Goal: Task Accomplishment & Management: Use online tool/utility

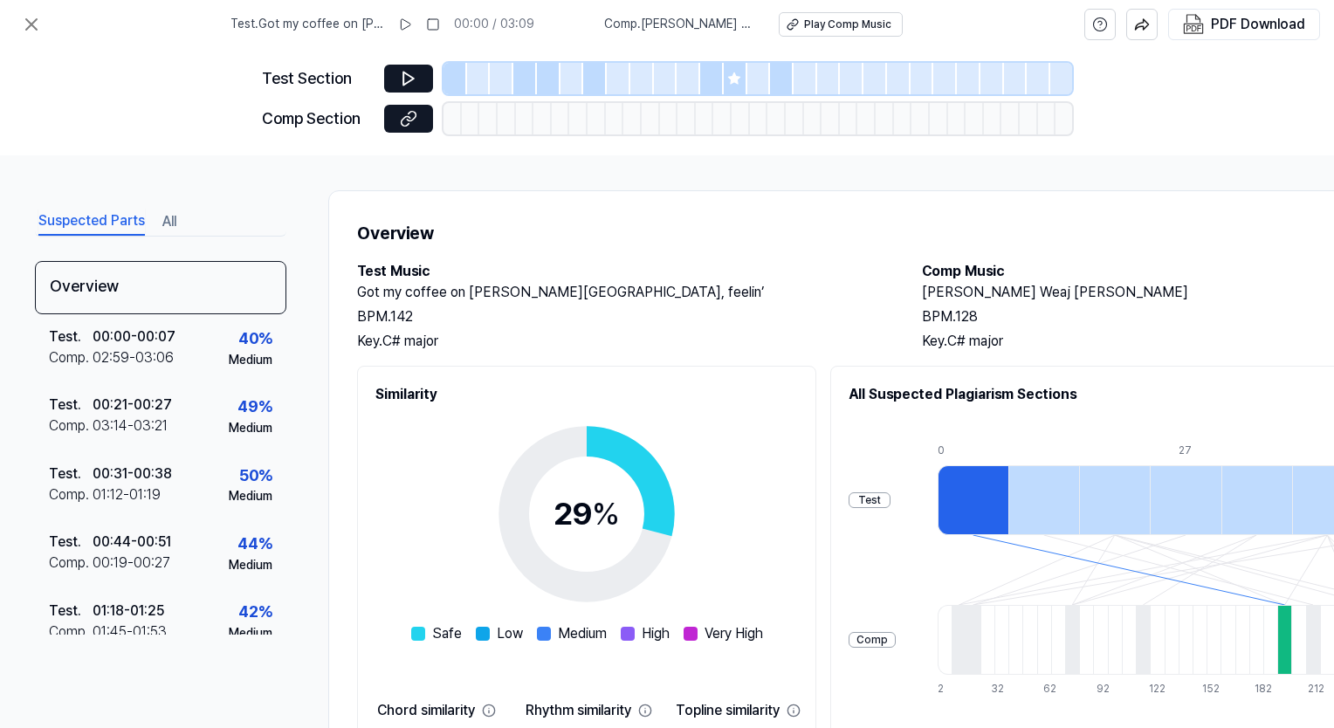
scroll to position [0, 189]
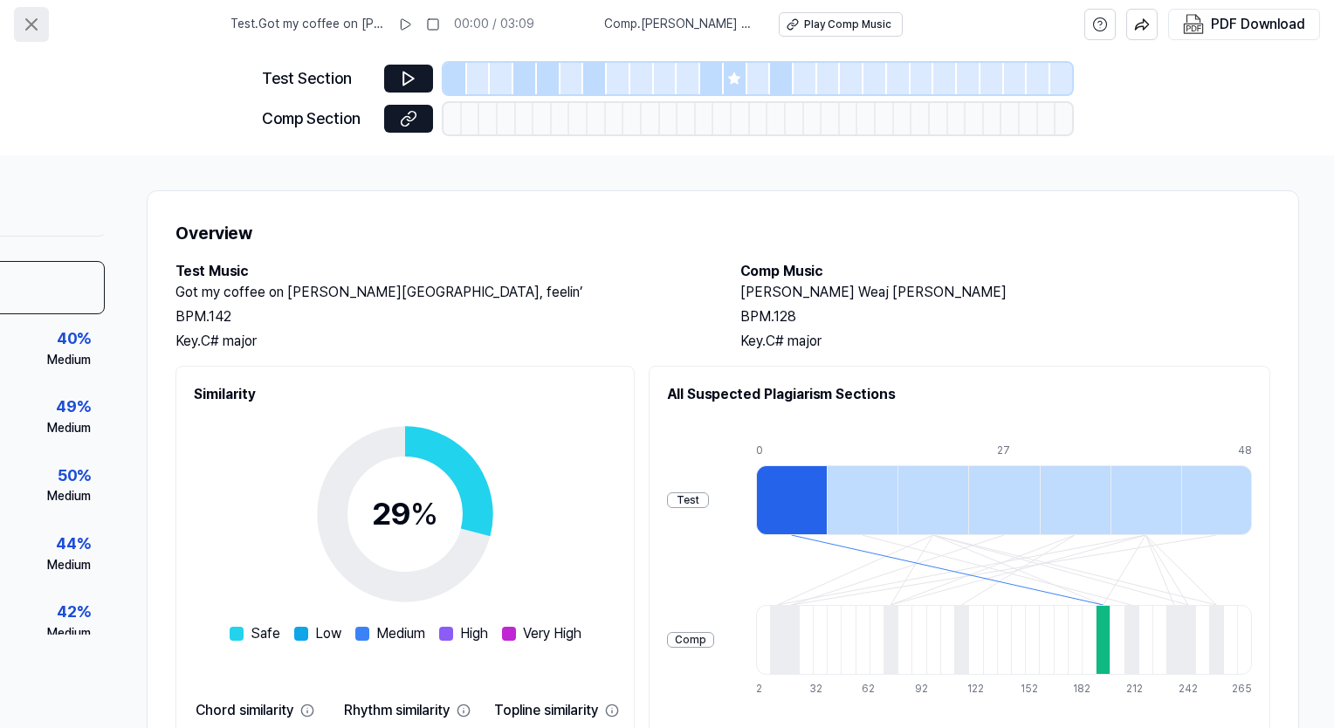
click at [41, 22] on icon at bounding box center [31, 24] width 21 height 21
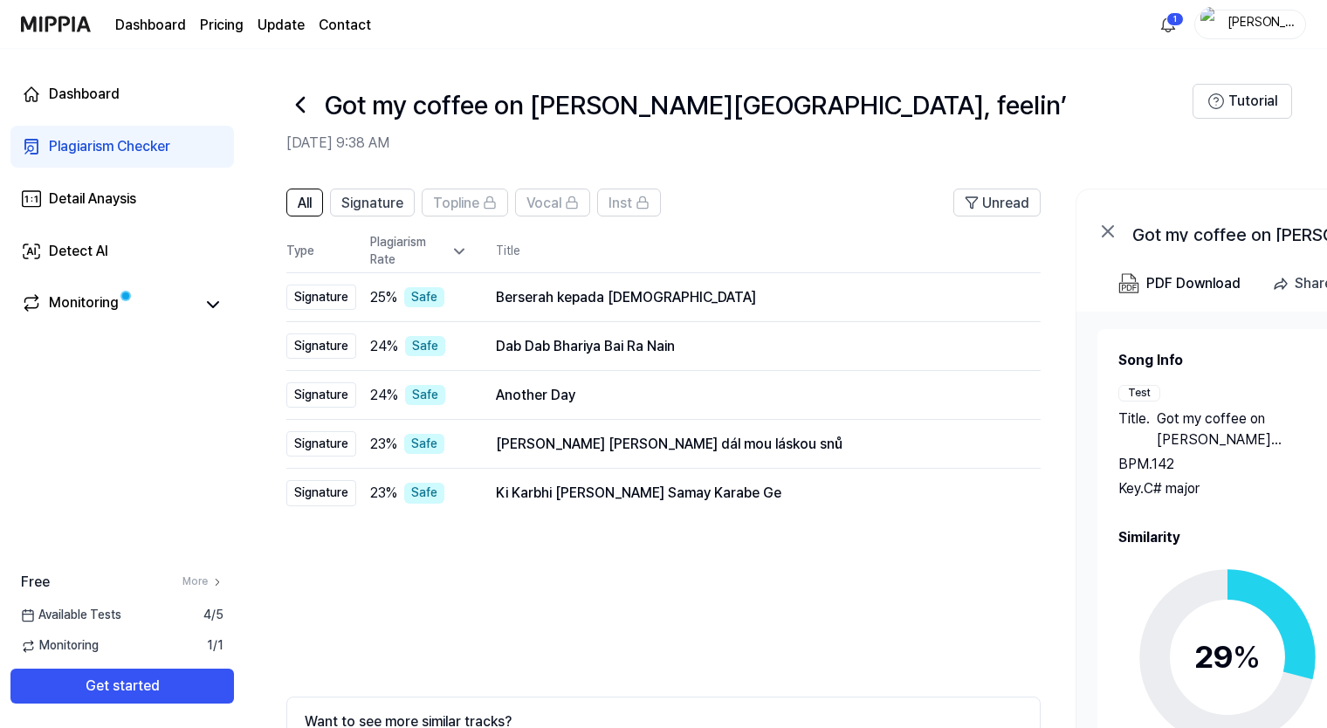
click at [86, 148] on div "Plagiarism Checker" at bounding box center [109, 146] width 121 height 21
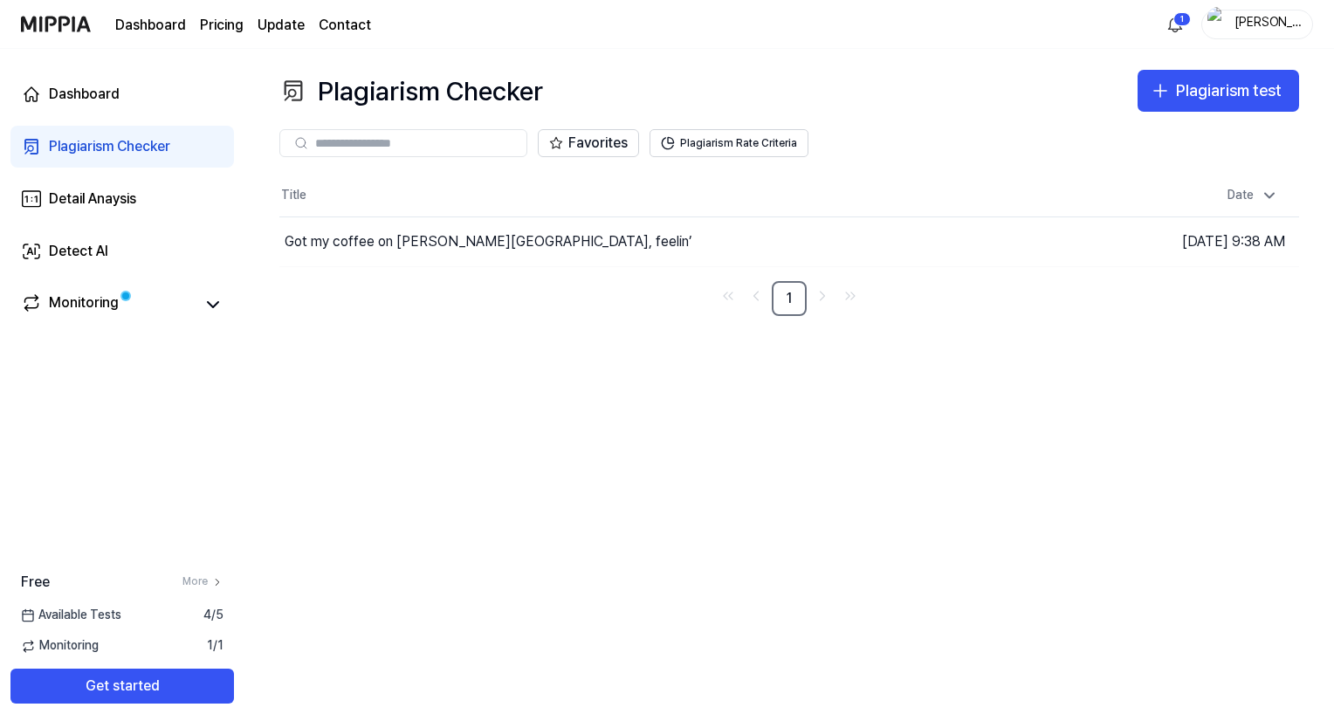
click at [401, 145] on input "text" at bounding box center [415, 143] width 201 height 16
click at [313, 205] on th "Title" at bounding box center [661, 196] width 765 height 42
click at [1196, 87] on div "Plagiarism test" at bounding box center [1229, 91] width 106 height 25
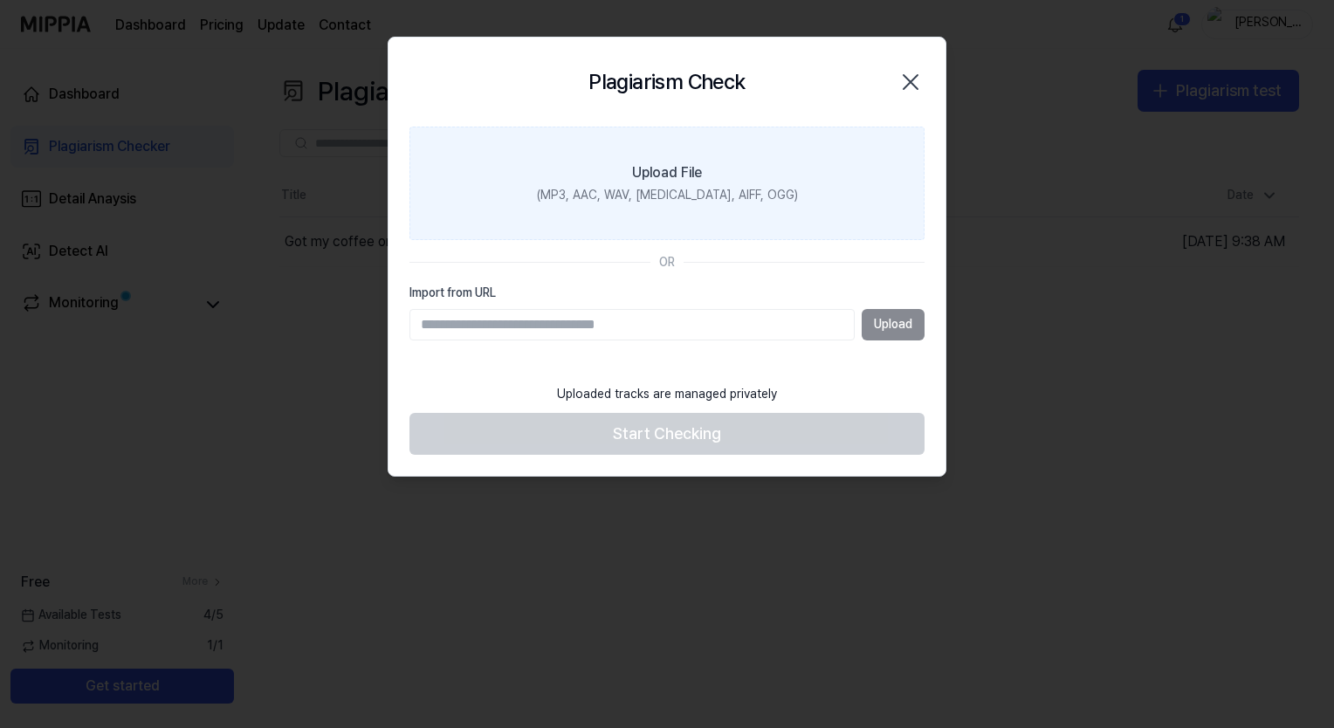
click at [618, 164] on label "Upload File (MP3, AAC, WAV, [MEDICAL_DATA], AIFF, OGG)" at bounding box center [667, 184] width 515 height 114
click at [0, 0] on input "Upload File (MP3, AAC, WAV, [MEDICAL_DATA], AIFF, OGG)" at bounding box center [0, 0] width 0 height 0
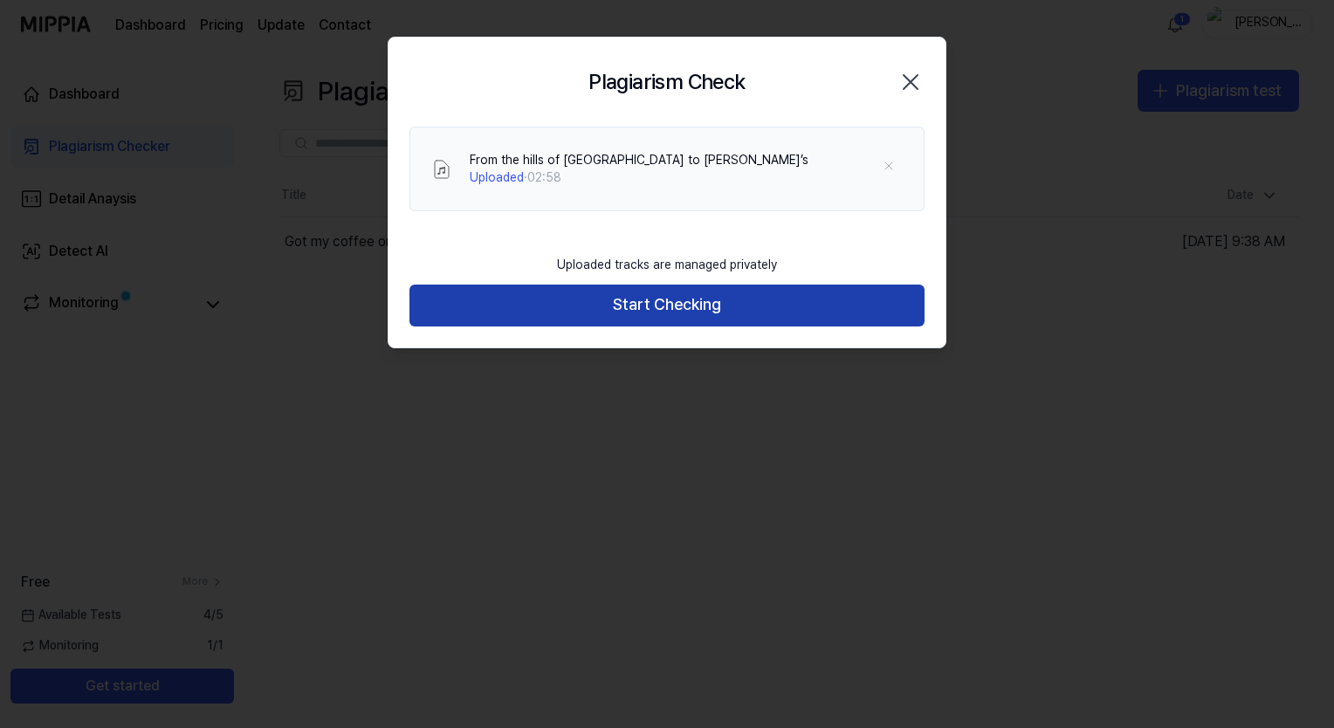
click at [625, 313] on button "Start Checking" at bounding box center [667, 306] width 515 height 42
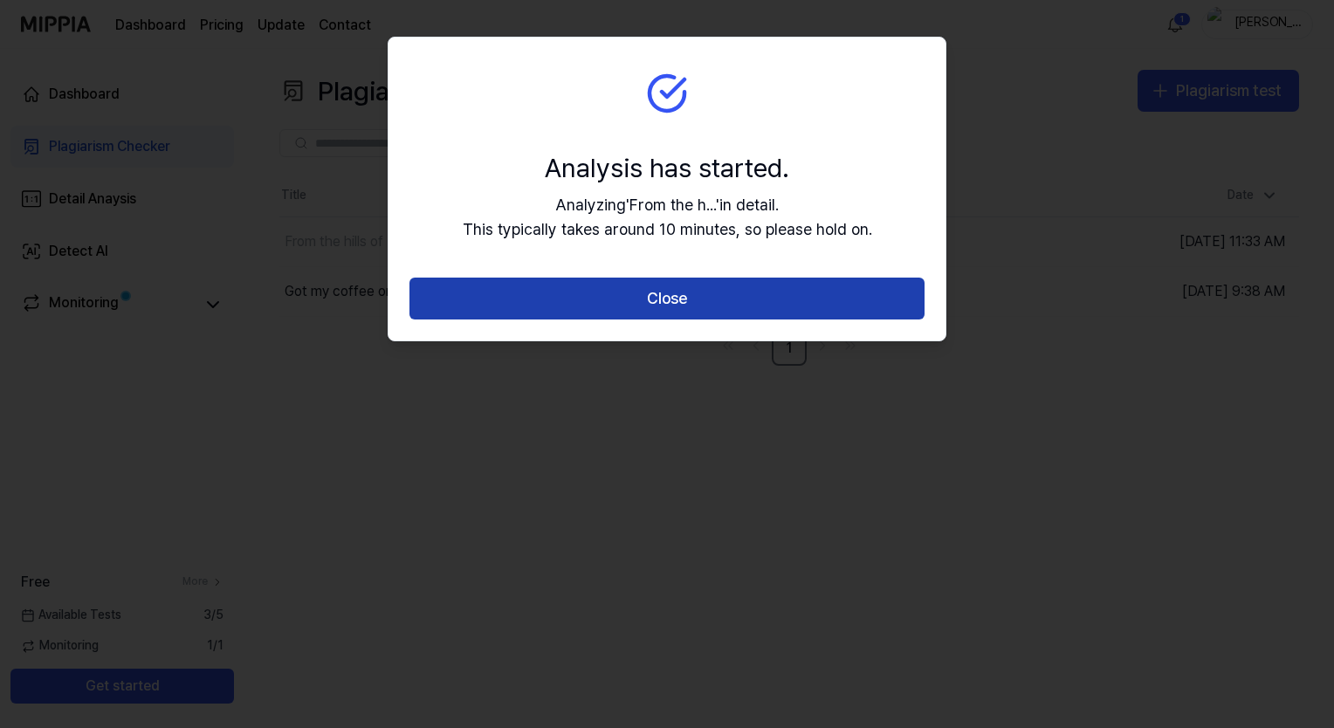
click at [685, 306] on button "Close" at bounding box center [667, 299] width 515 height 42
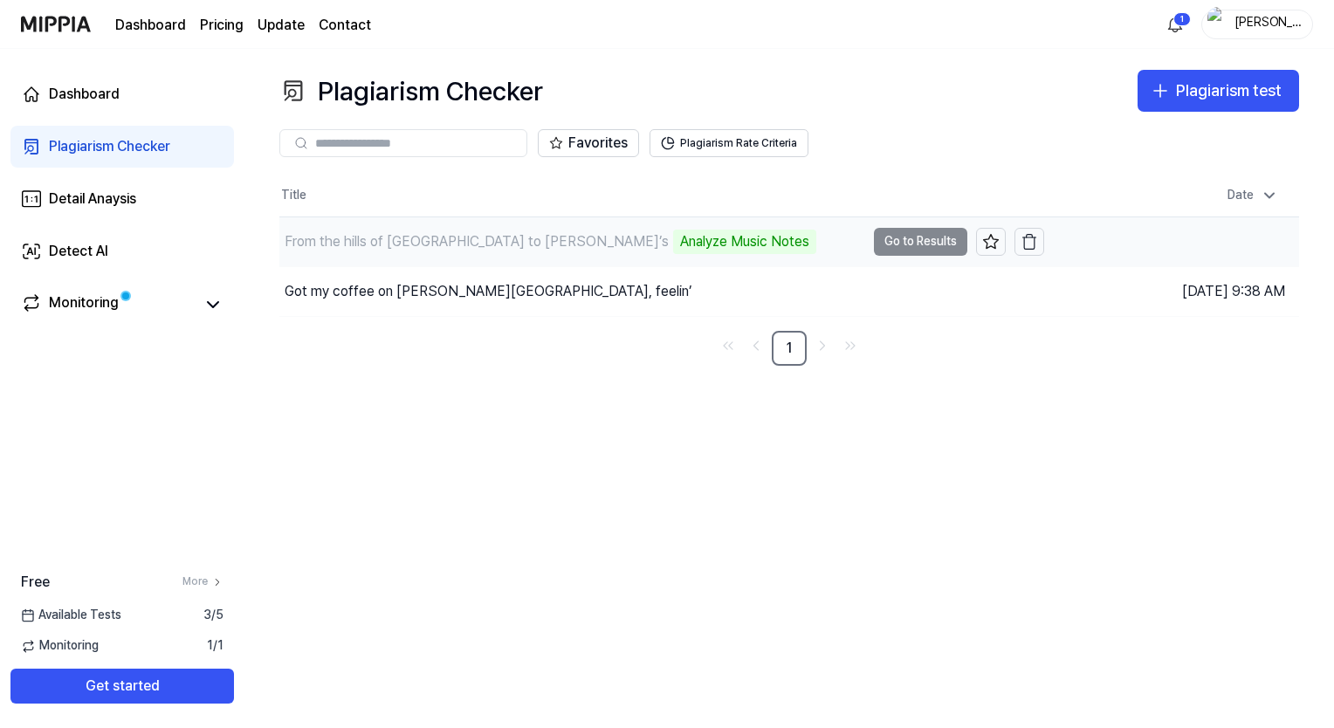
click at [915, 243] on td "From the hills of [GEOGRAPHIC_DATA] to [PERSON_NAME]’s Analyze Music Notes Go t…" at bounding box center [661, 241] width 765 height 49
click at [449, 243] on div "From the hills of [GEOGRAPHIC_DATA] to [PERSON_NAME]’s" at bounding box center [477, 241] width 384 height 21
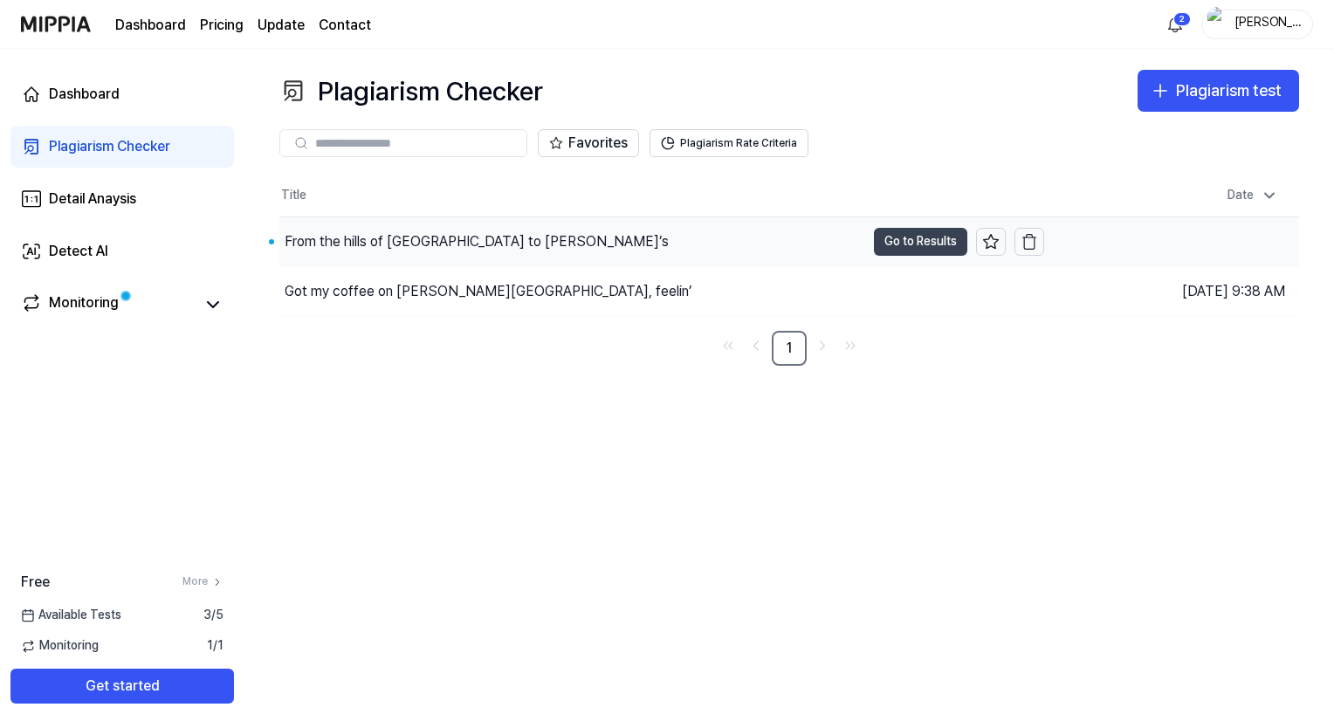
click at [882, 238] on button "Go to Results" at bounding box center [920, 242] width 93 height 28
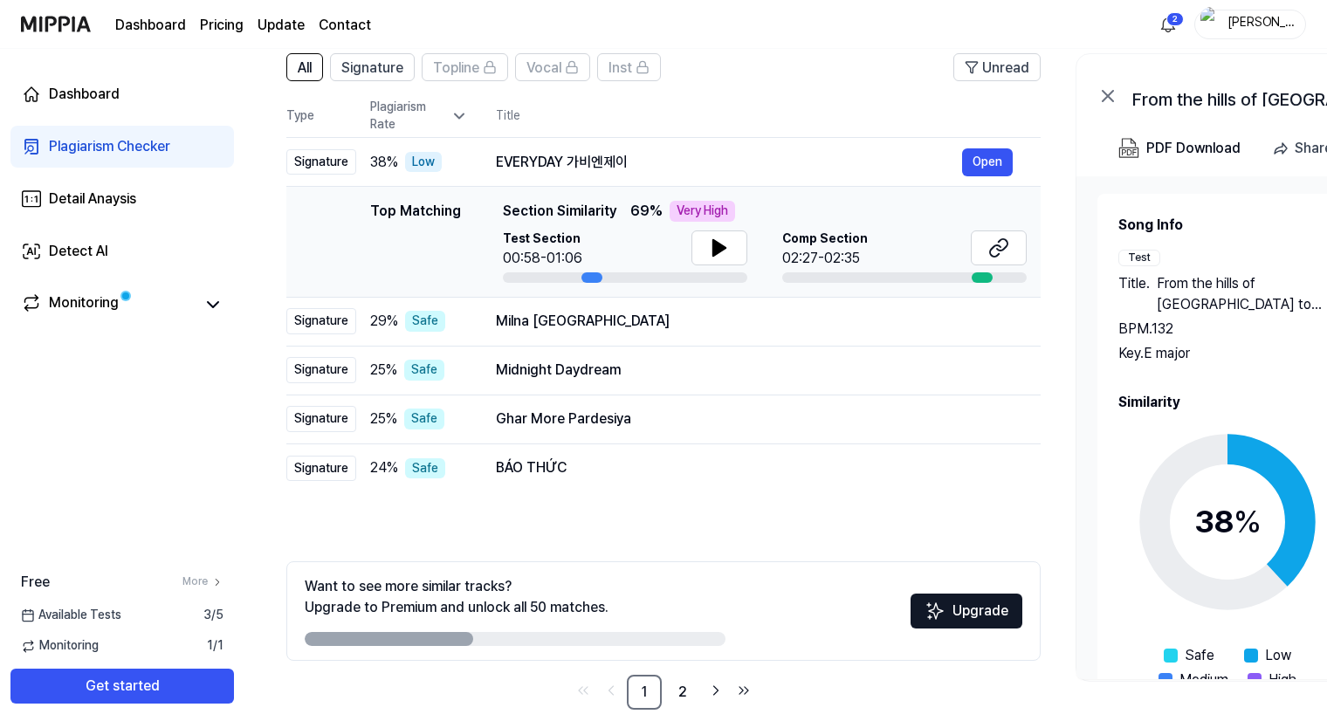
scroll to position [151, 0]
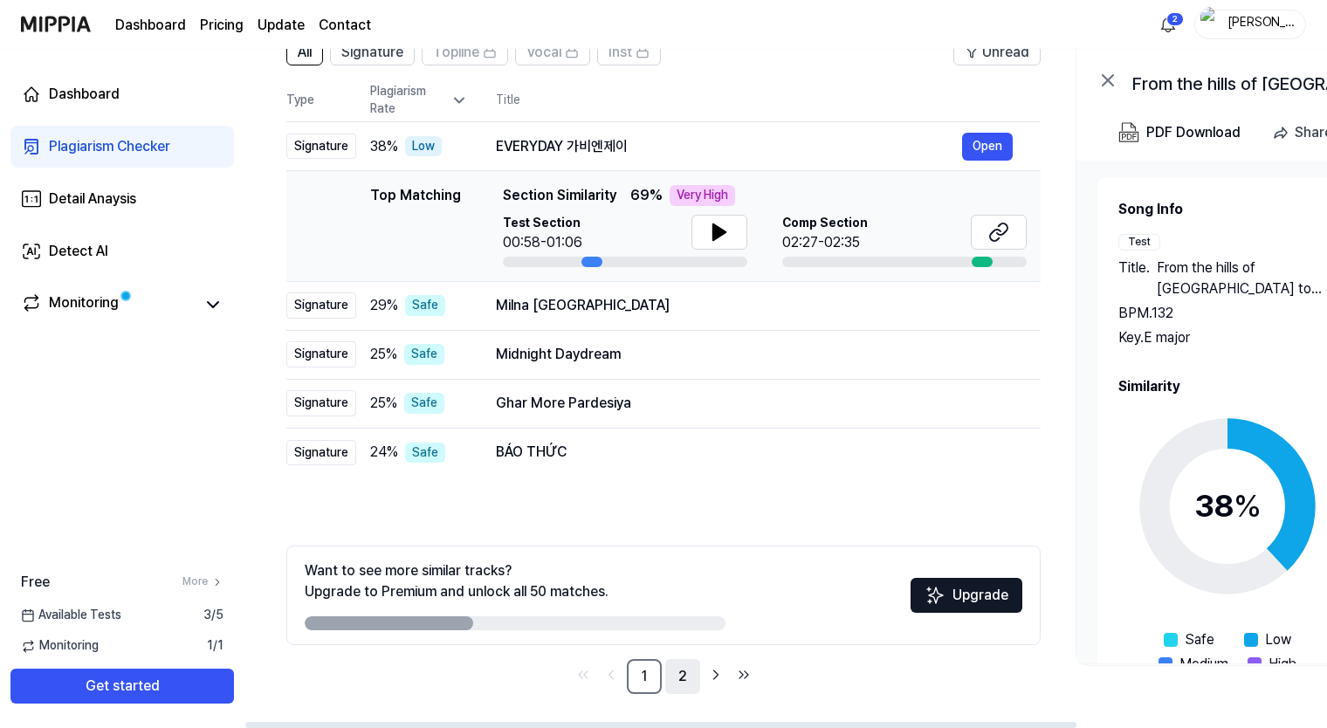
click at [692, 676] on link "2" at bounding box center [682, 676] width 35 height 35
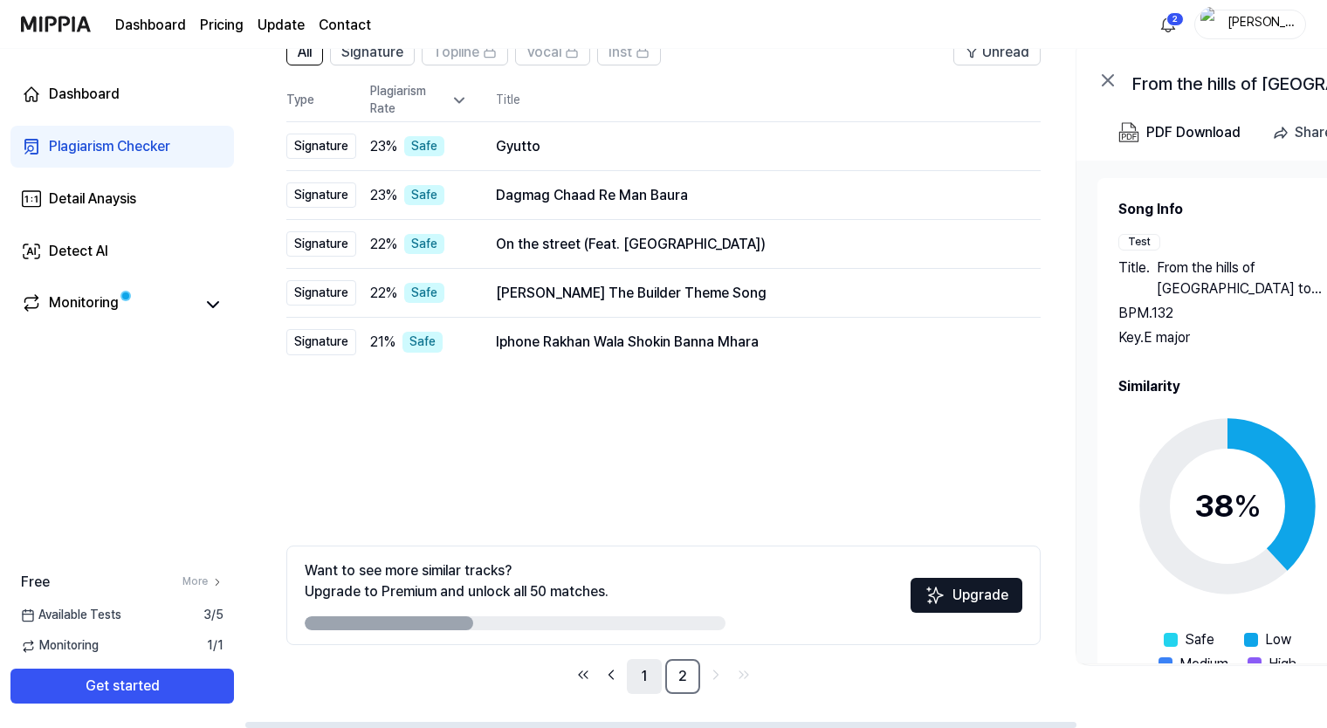
click at [637, 672] on link "1" at bounding box center [644, 676] width 35 height 35
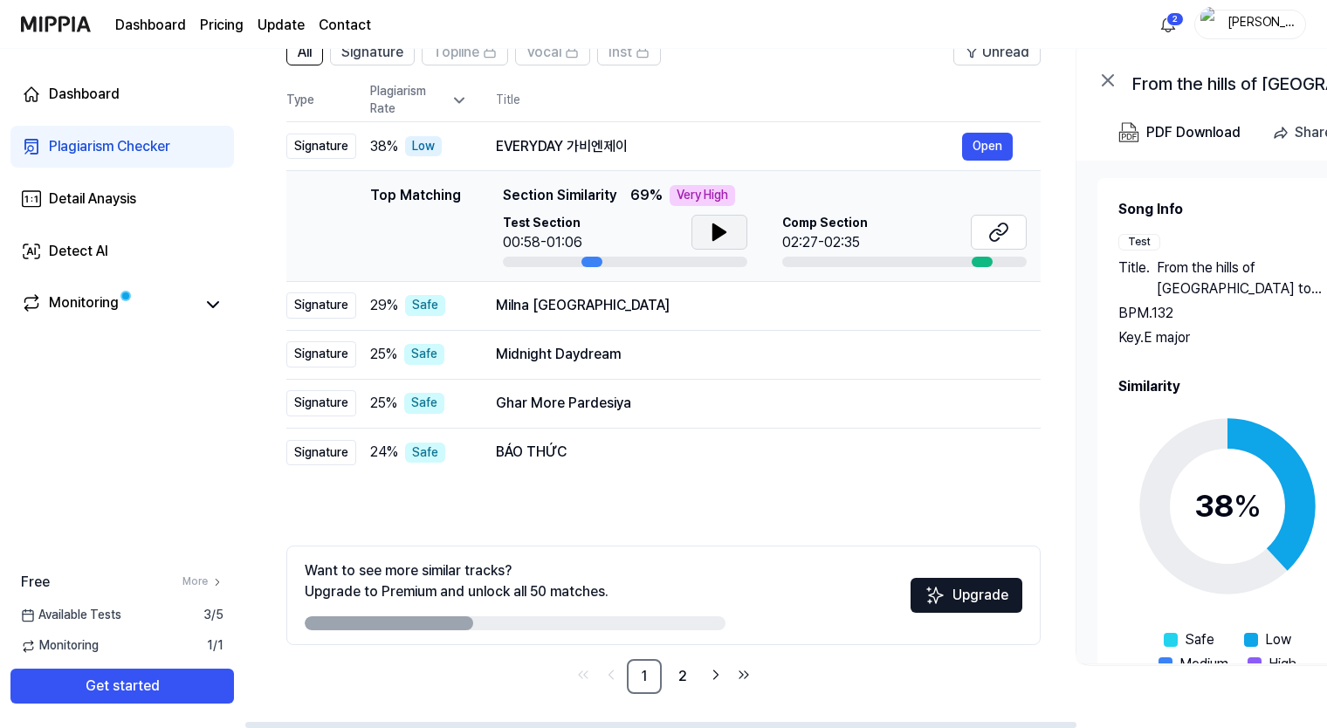
click at [706, 227] on button at bounding box center [720, 232] width 56 height 35
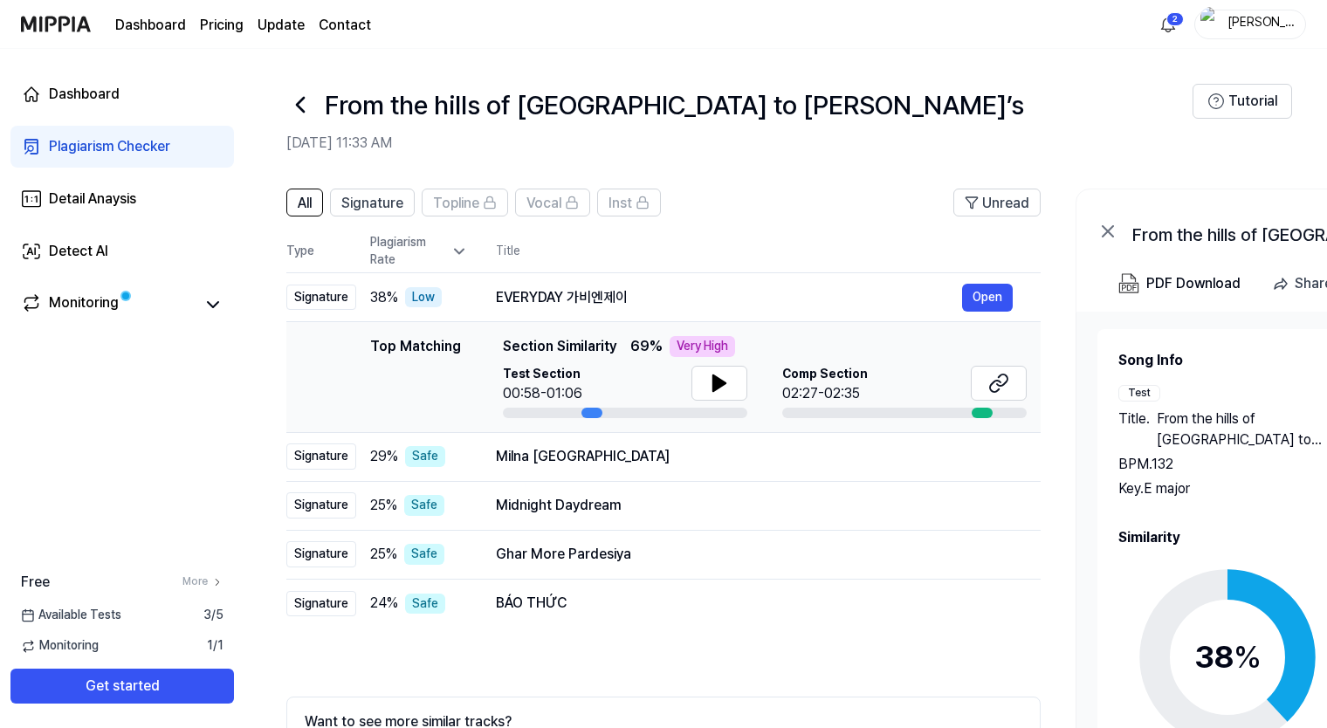
click at [293, 107] on icon at bounding box center [300, 105] width 28 height 28
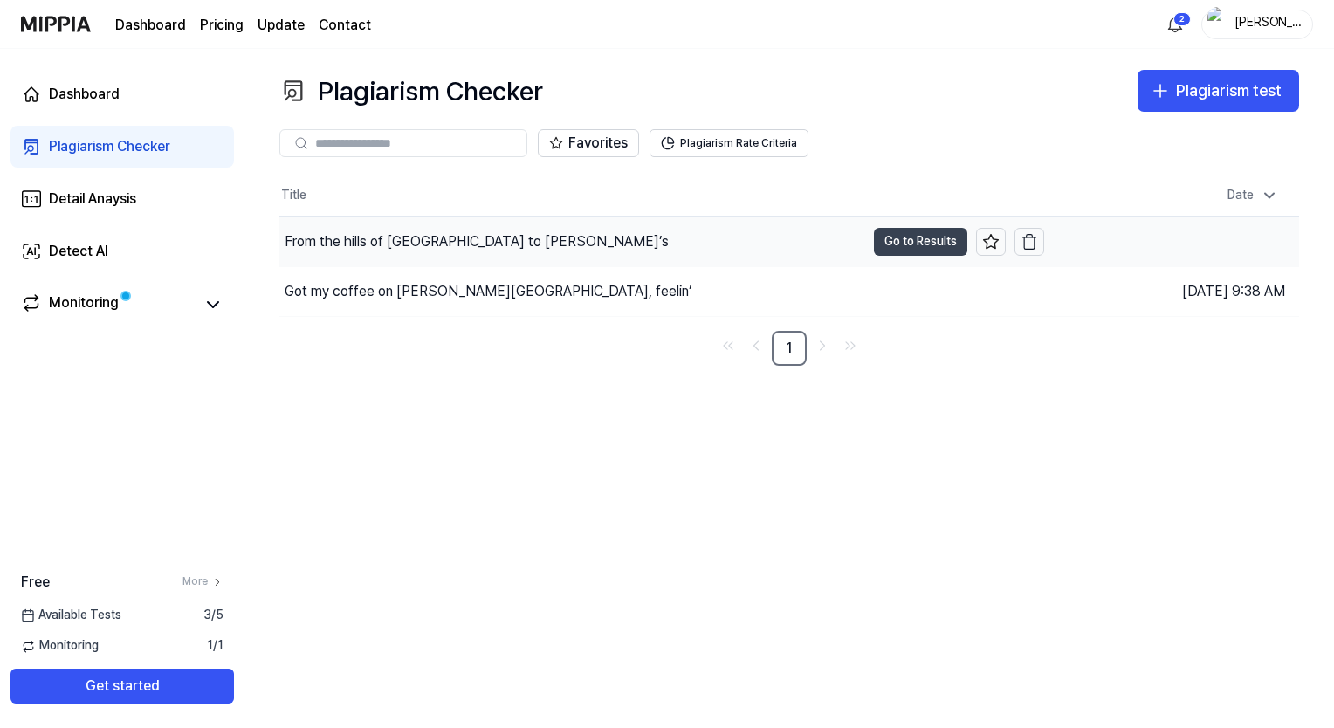
click at [917, 239] on button "Go to Results" at bounding box center [920, 242] width 93 height 28
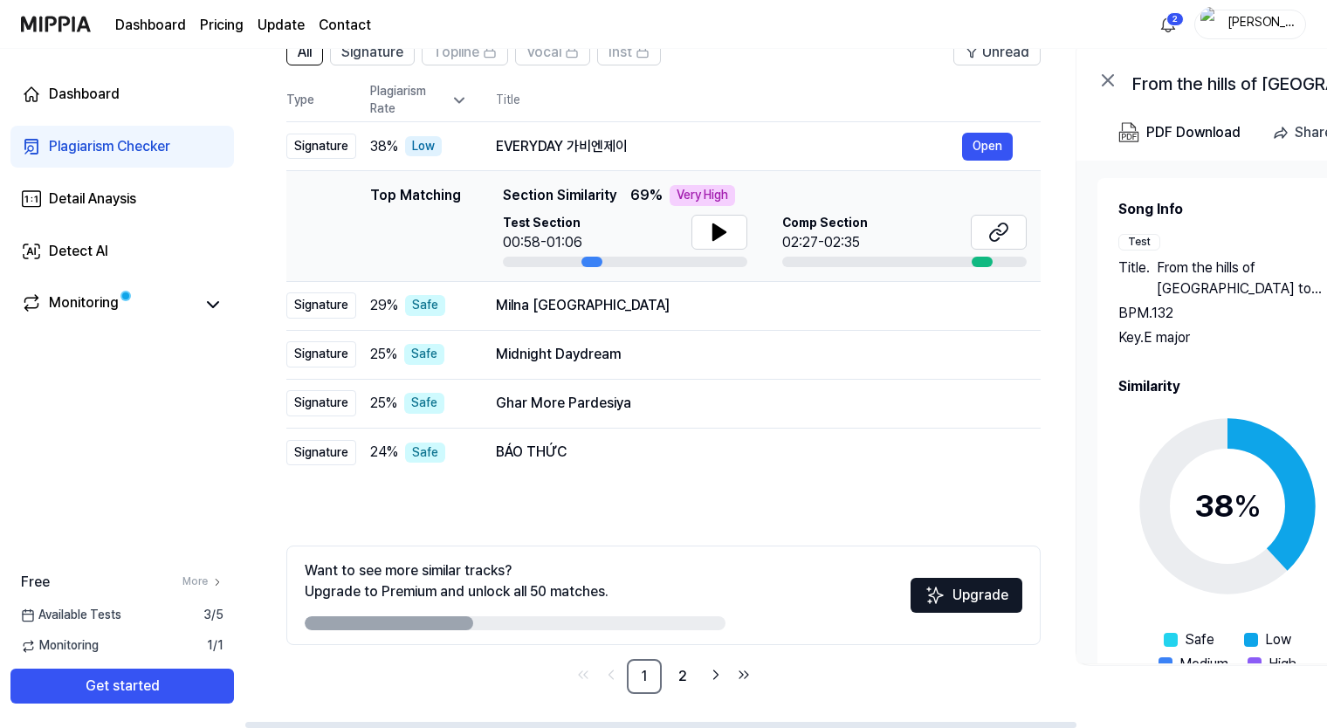
scroll to position [73, 0]
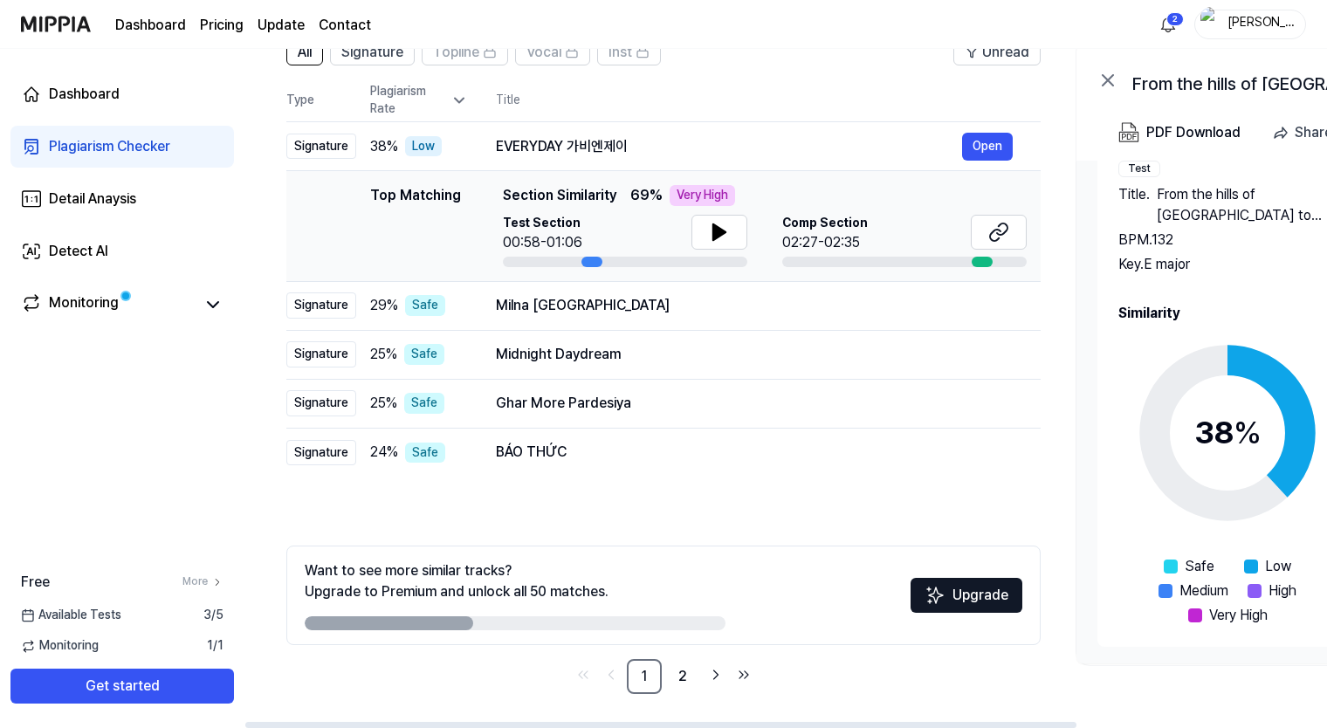
click at [1272, 382] on circle at bounding box center [1228, 433] width 146 height 146
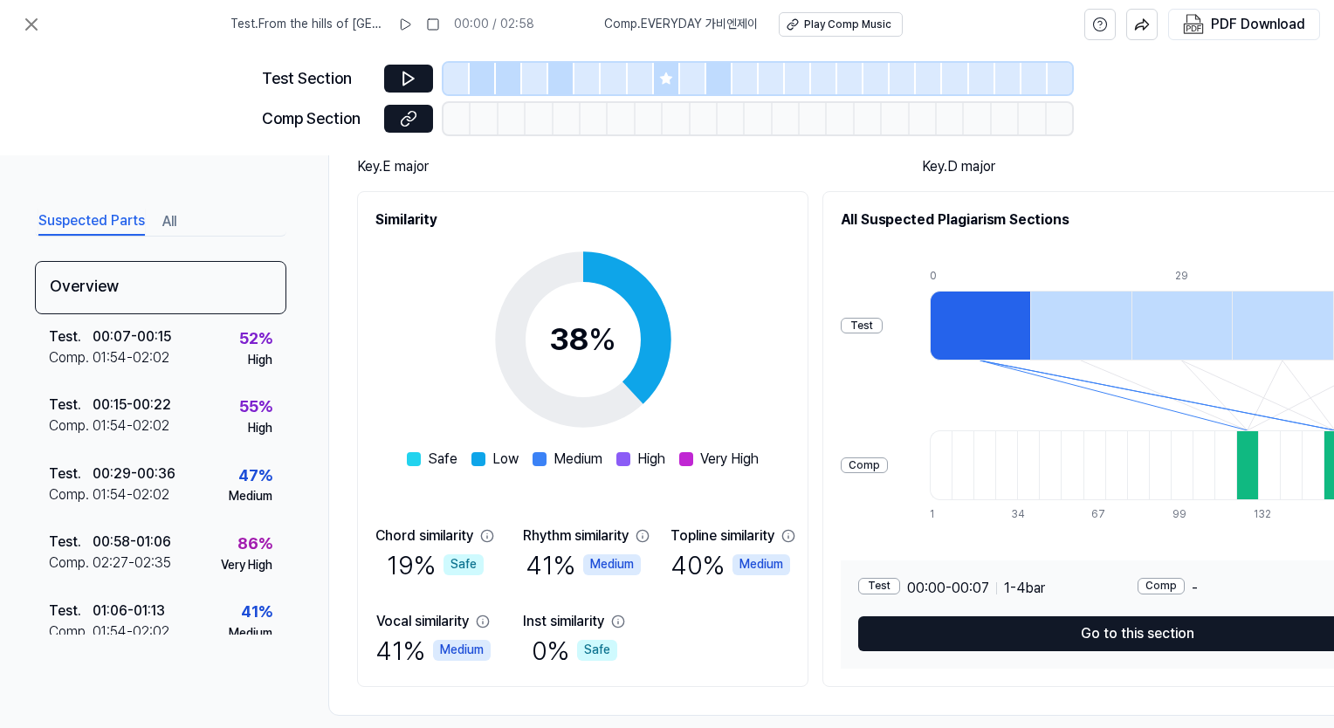
scroll to position [203, 0]
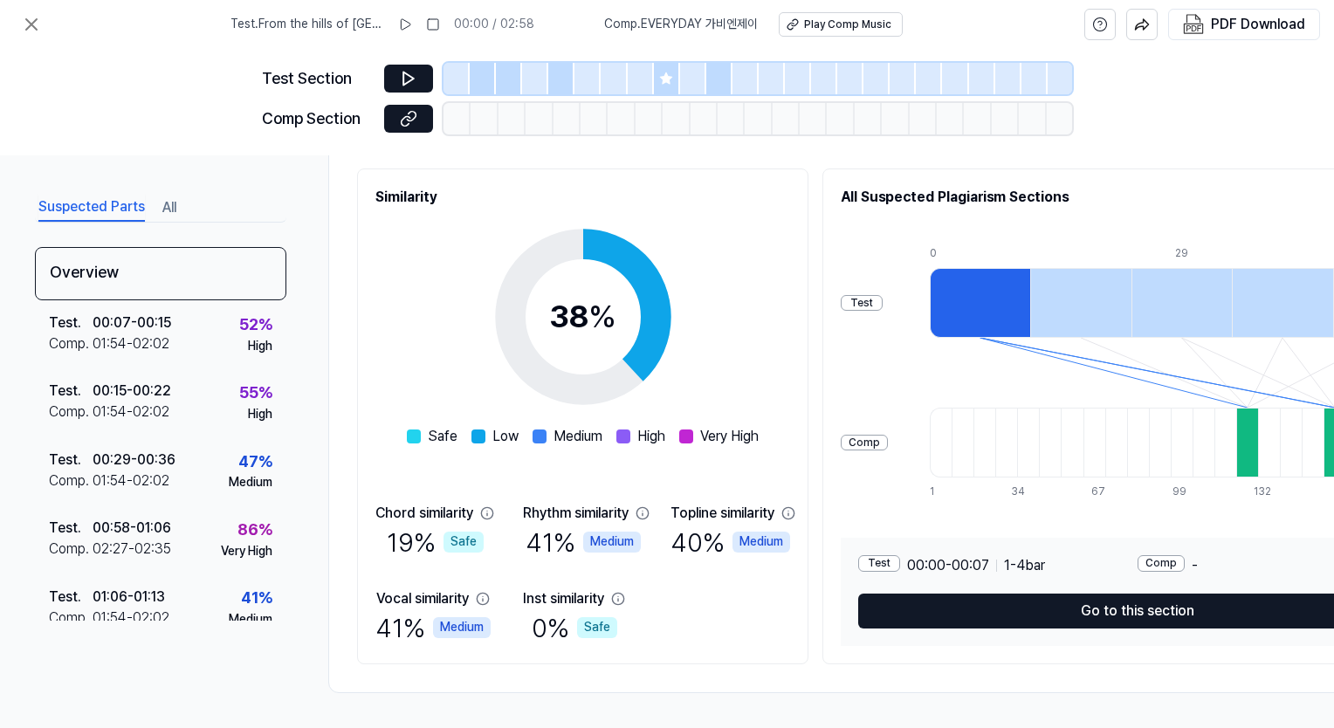
drag, startPoint x: 1209, startPoint y: 453, endPoint x: 1037, endPoint y: 454, distance: 172.0
click at [1037, 454] on div at bounding box center [1182, 443] width 504 height 70
click at [888, 440] on div "Comp" at bounding box center [864, 443] width 47 height 17
click at [1017, 435] on div at bounding box center [1006, 443] width 22 height 70
click at [1254, 437] on div at bounding box center [1247, 443] width 22 height 70
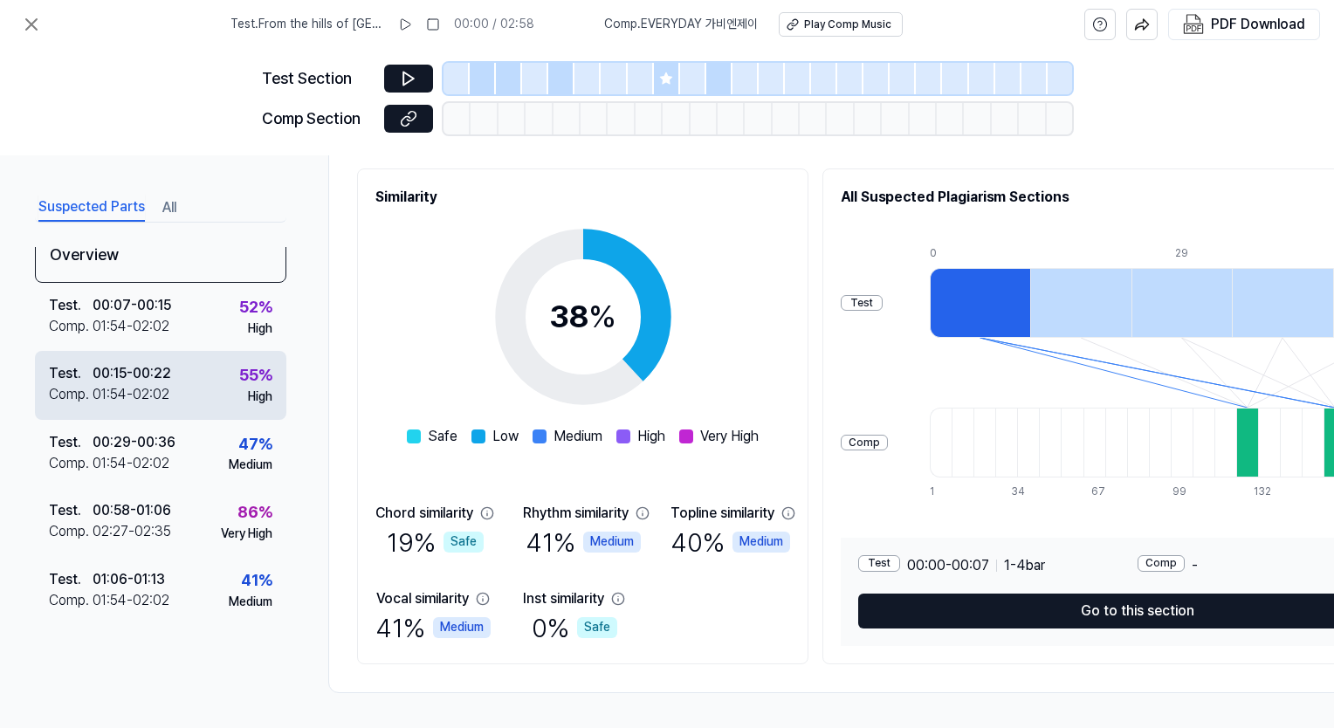
scroll to position [28, 0]
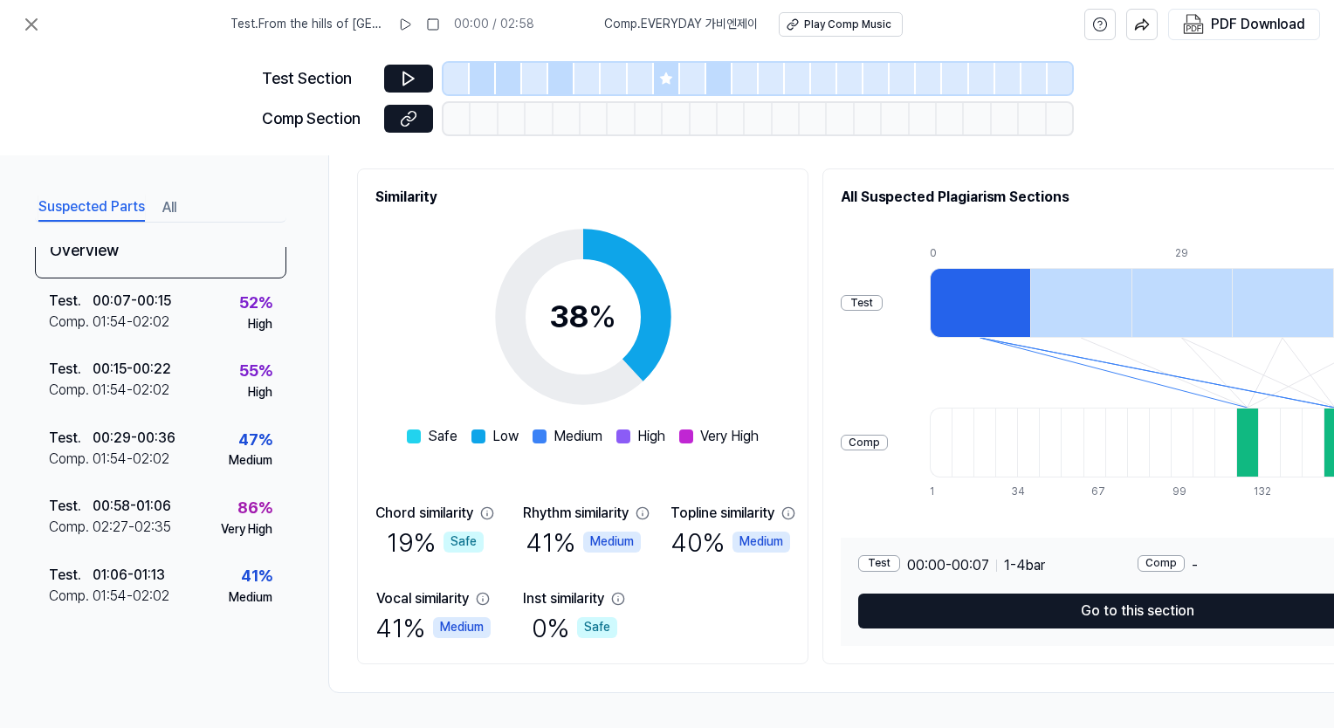
click at [174, 205] on button "All" at bounding box center [169, 208] width 14 height 28
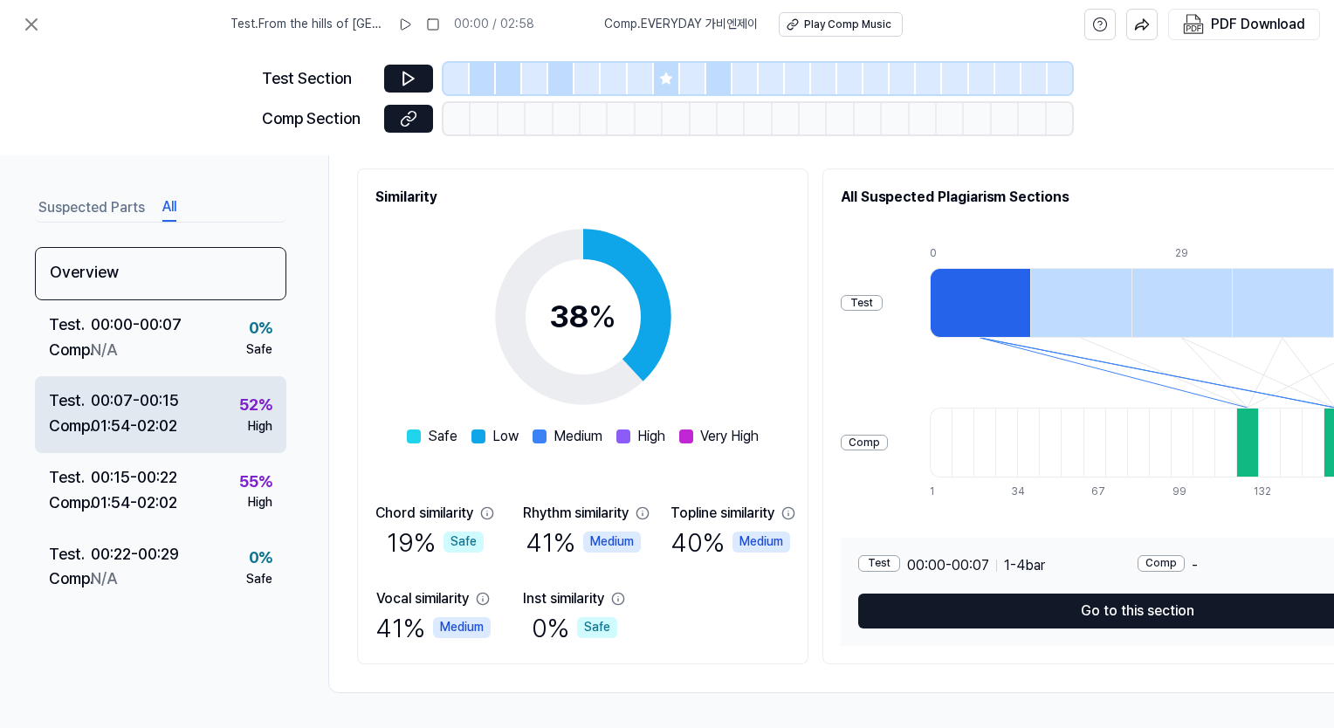
click at [191, 410] on div "Test . 00:07 - 00:15 Comp . 01:54 - 02:02 52 % High" at bounding box center [160, 414] width 251 height 77
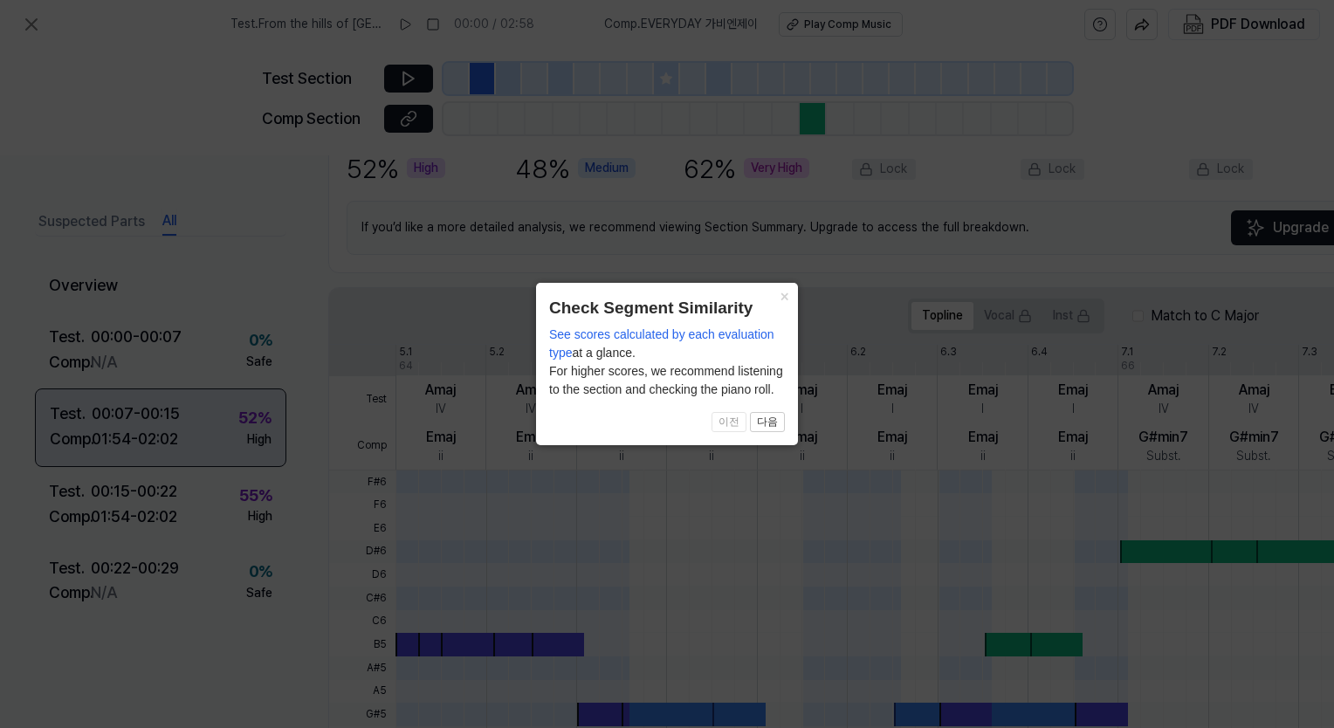
scroll to position [474, 0]
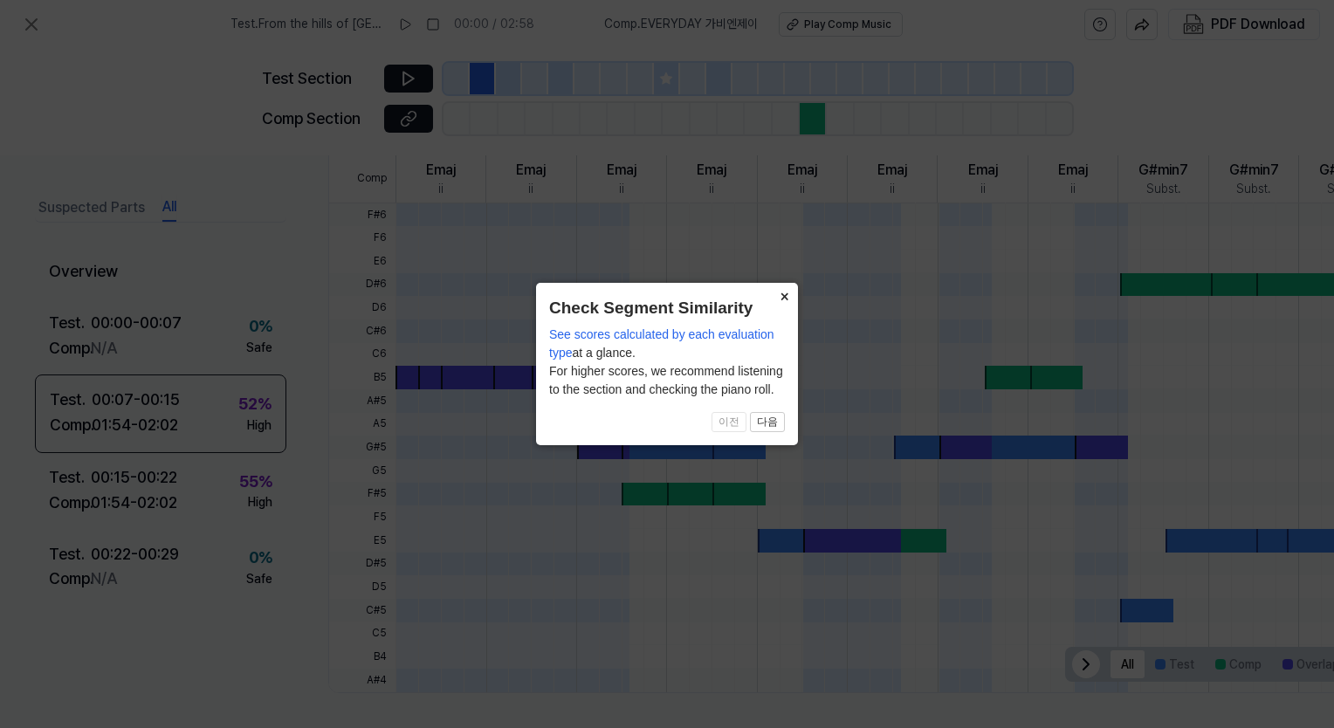
click at [779, 293] on button "×" at bounding box center [784, 295] width 28 height 24
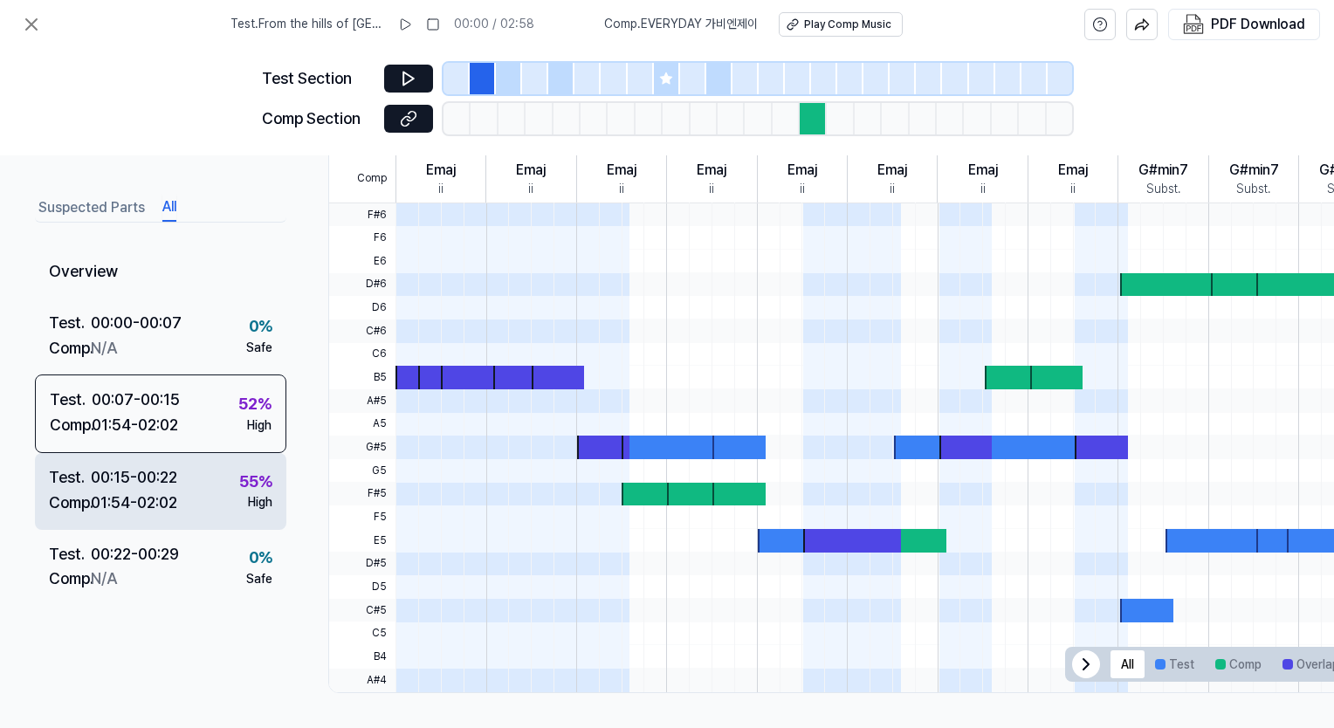
click at [127, 496] on div "01:54 - 02:02" at bounding box center [134, 502] width 86 height 25
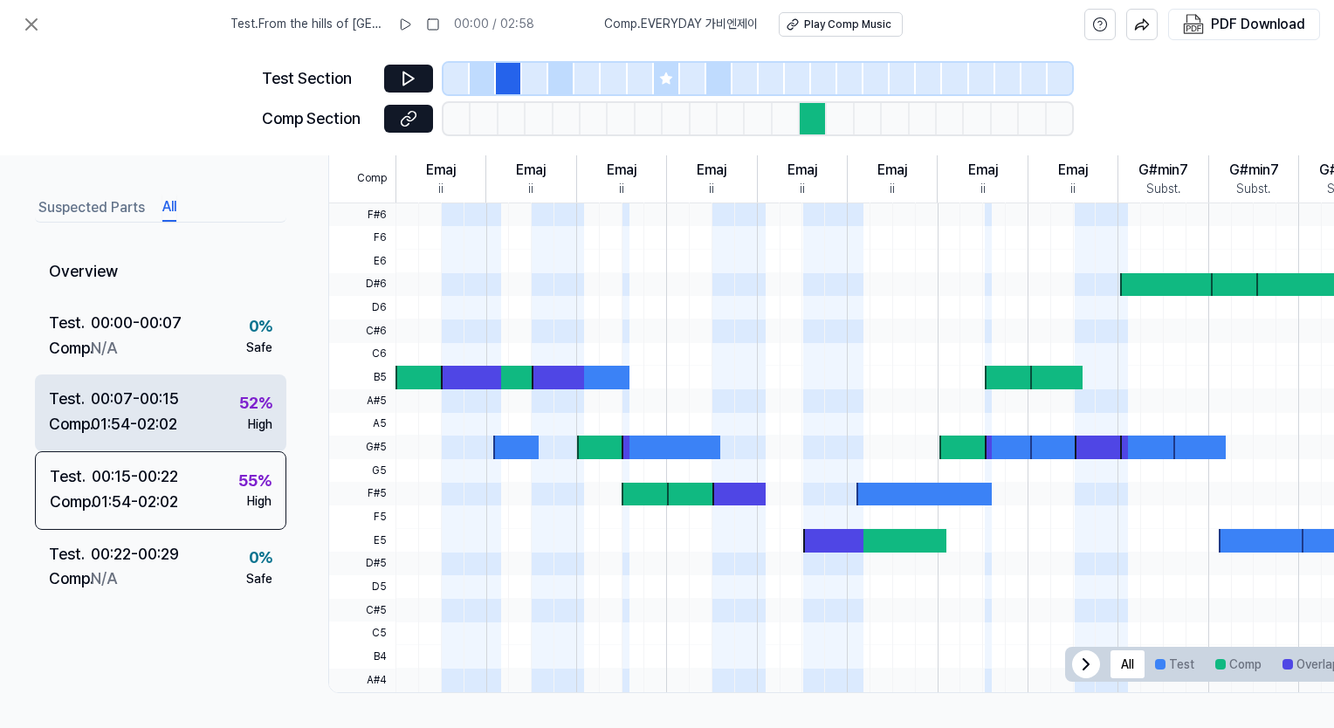
click at [134, 423] on div "01:54 - 02:02" at bounding box center [134, 424] width 86 height 25
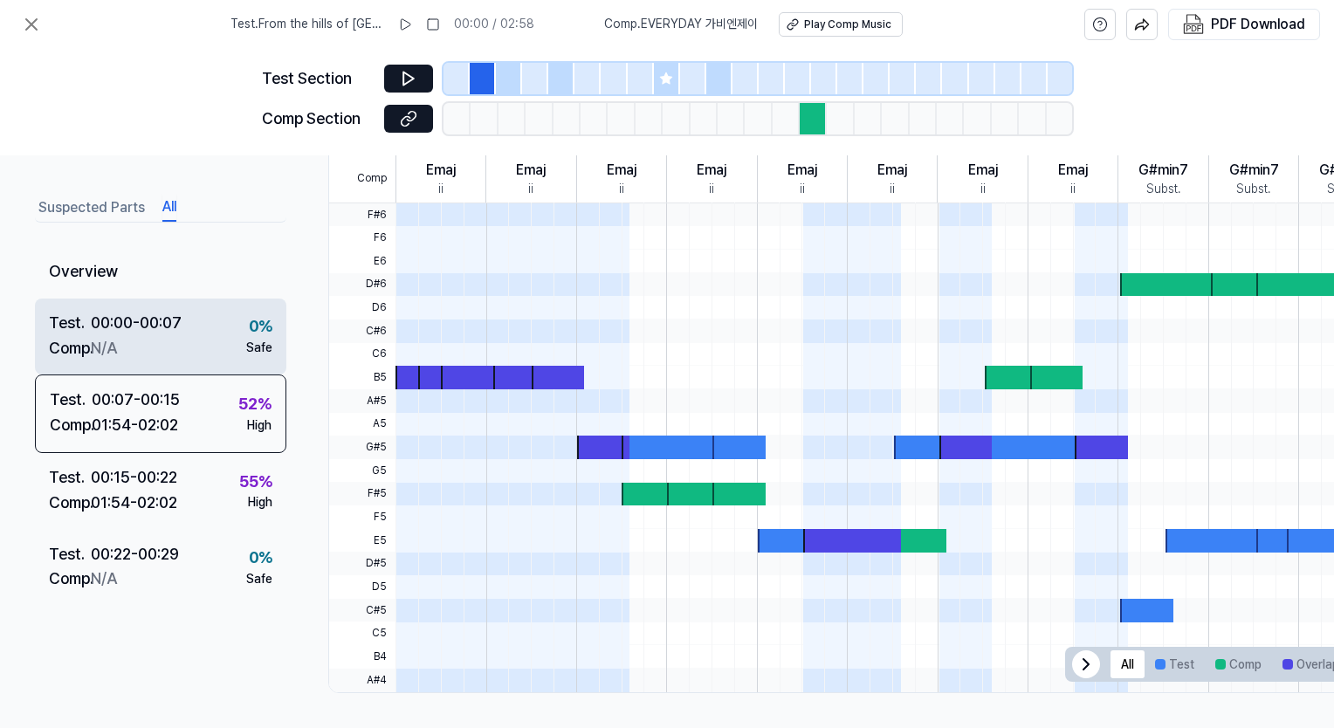
click at [143, 341] on div "Comp . N/A" at bounding box center [115, 347] width 133 height 25
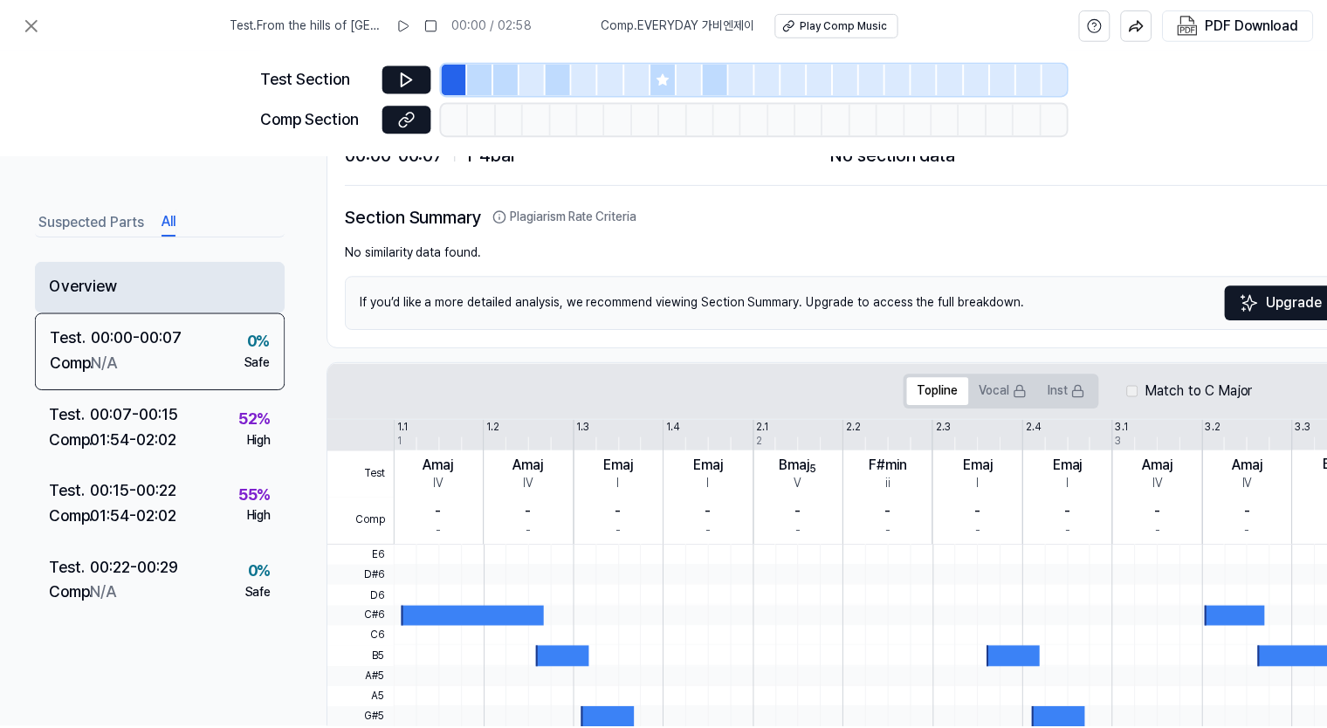
scroll to position [0, 0]
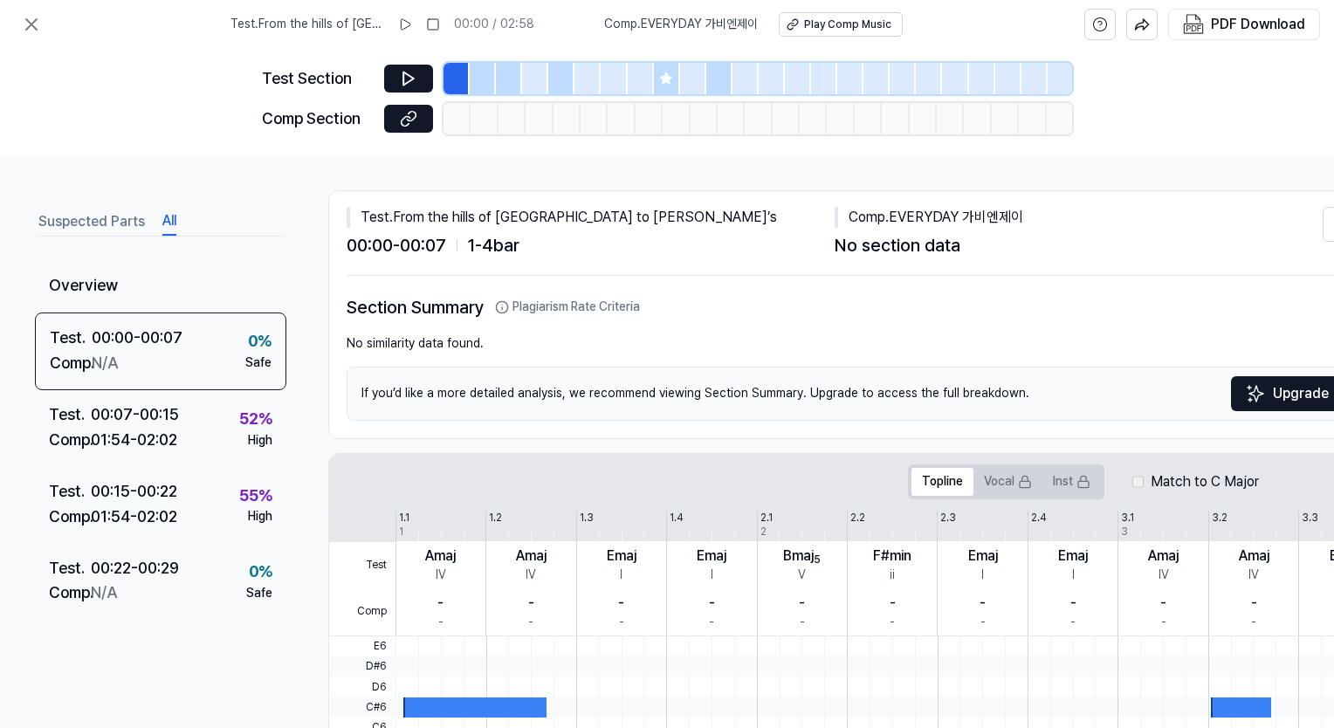
click at [171, 220] on button "All" at bounding box center [169, 222] width 14 height 28
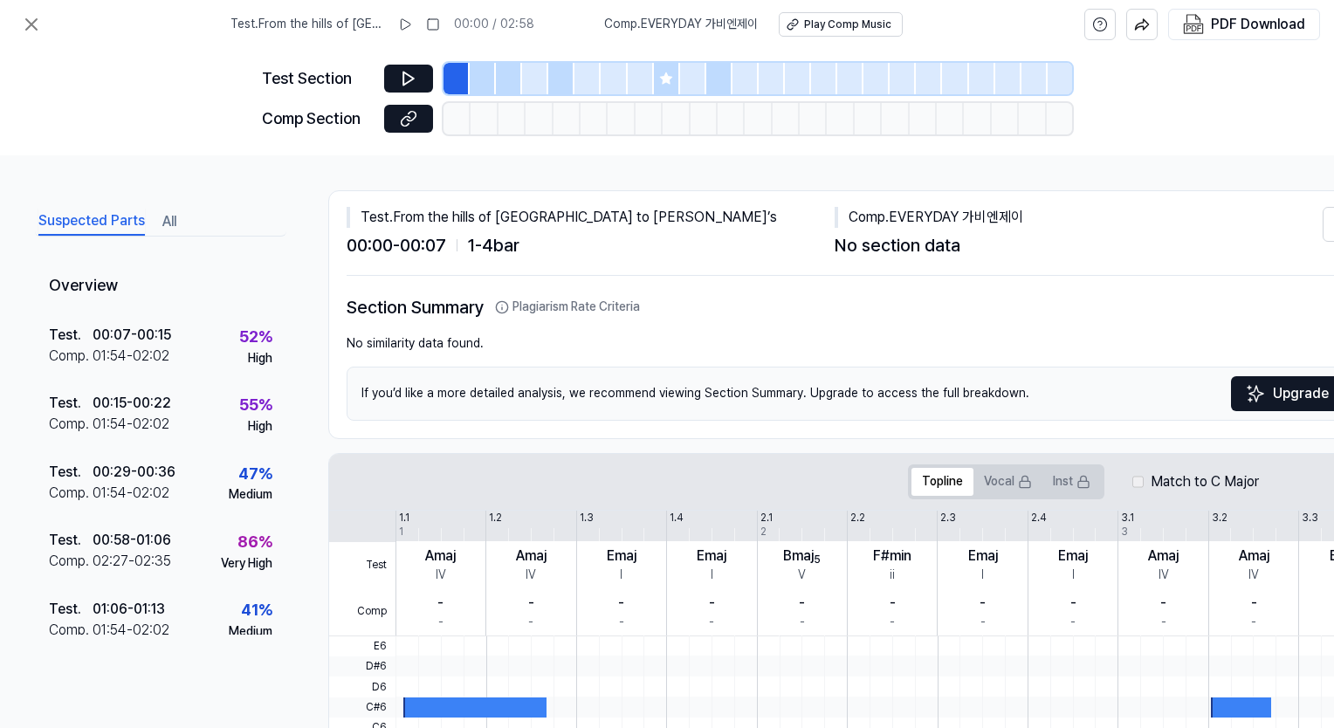
click at [87, 224] on button "Suspected Parts" at bounding box center [91, 222] width 107 height 28
click at [26, 19] on icon at bounding box center [31, 24] width 10 height 10
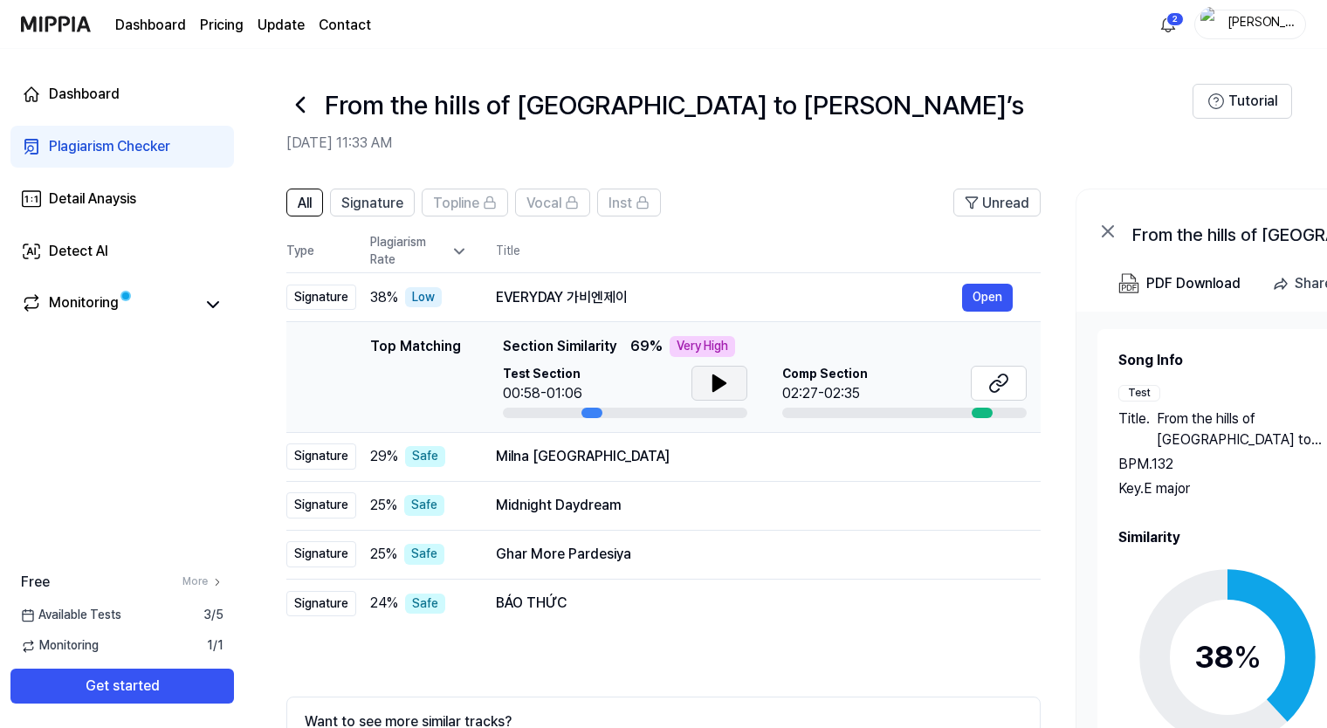
click at [719, 383] on icon at bounding box center [719, 383] width 12 height 16
click at [984, 387] on button at bounding box center [999, 383] width 56 height 35
click at [461, 250] on icon at bounding box center [459, 251] width 17 height 17
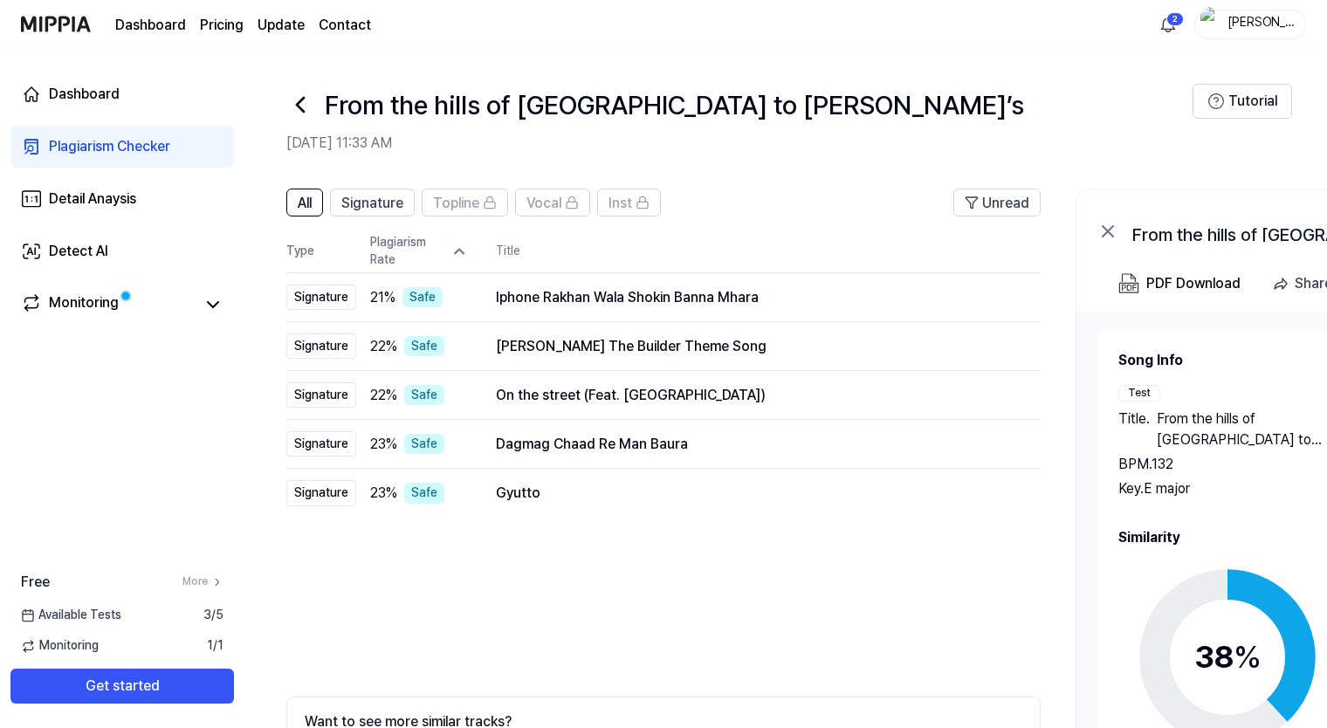
click at [461, 250] on icon at bounding box center [459, 251] width 17 height 17
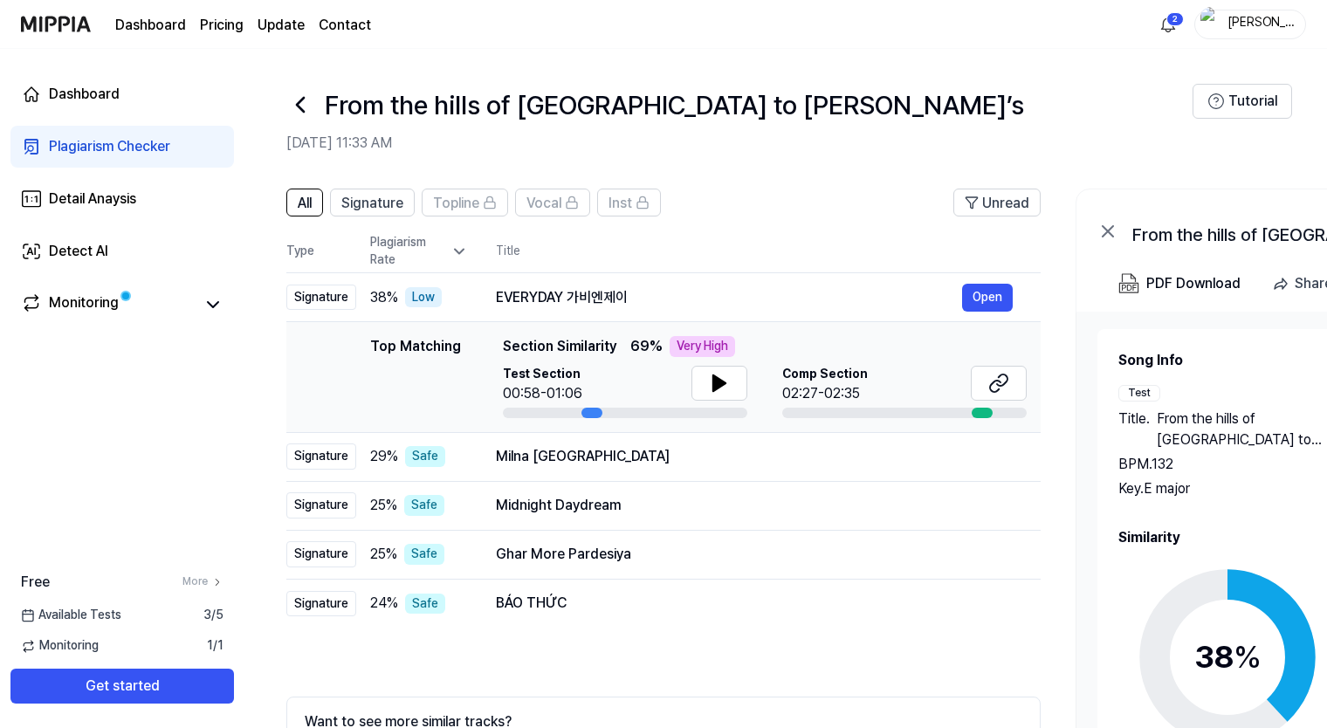
click at [461, 250] on icon at bounding box center [459, 251] width 17 height 17
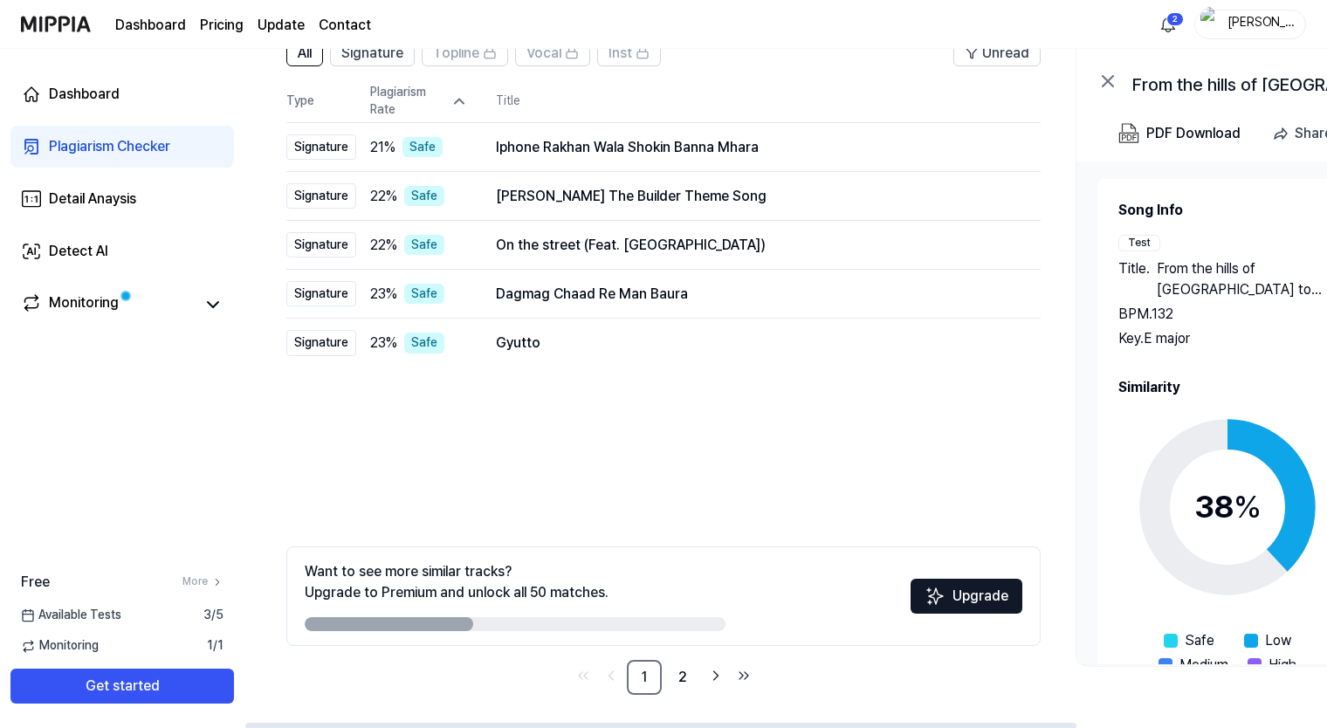
scroll to position [151, 0]
click at [678, 667] on link "2" at bounding box center [682, 676] width 35 height 35
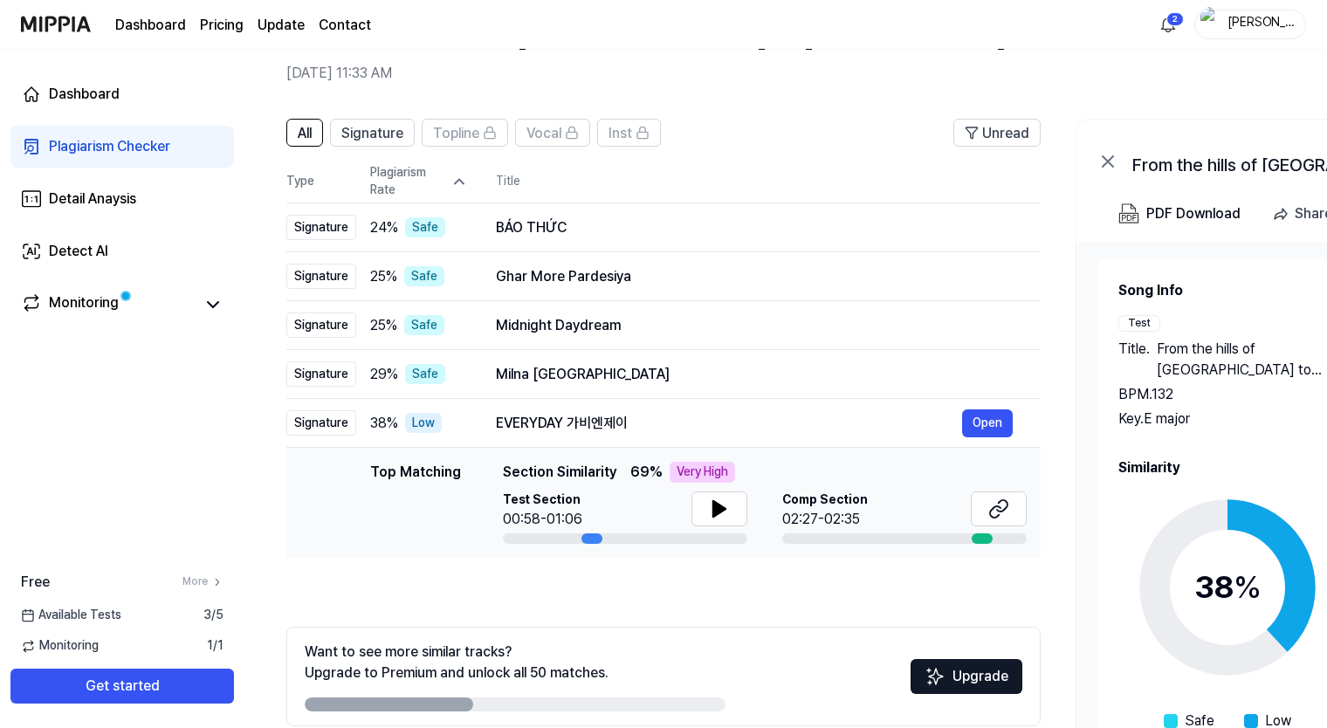
scroll to position [151, 0]
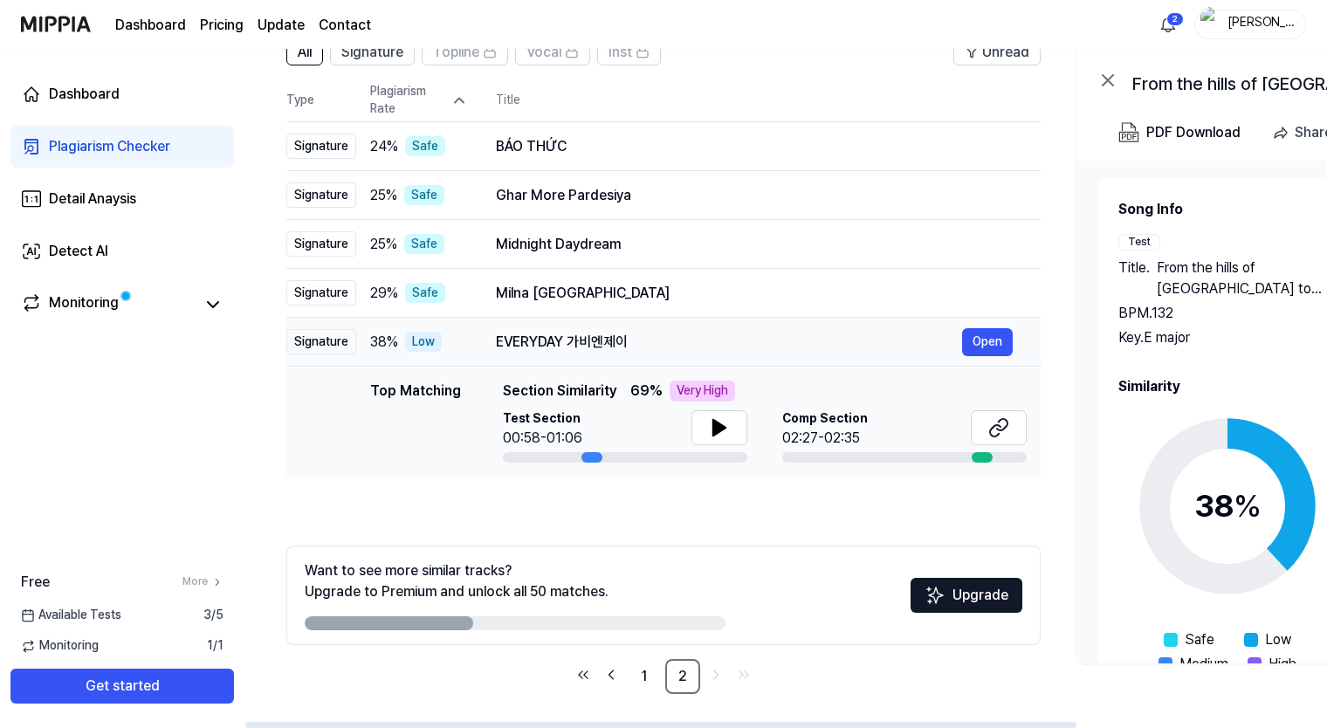
click at [947, 341] on div "EVERYDAY 가비엔제이" at bounding box center [729, 342] width 466 height 21
click at [960, 337] on div "EVERYDAY 가비엔제이" at bounding box center [729, 342] width 466 height 21
click at [974, 337] on button "Open" at bounding box center [987, 342] width 51 height 28
